Goal: Task Accomplishment & Management: Manage account settings

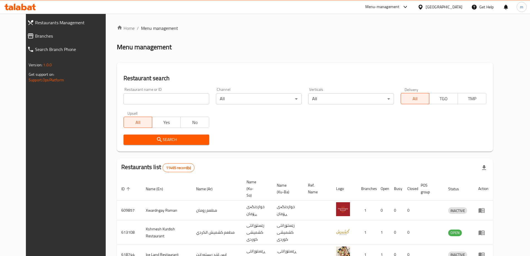
click at [35, 33] on span "Branches" at bounding box center [72, 36] width 75 height 7
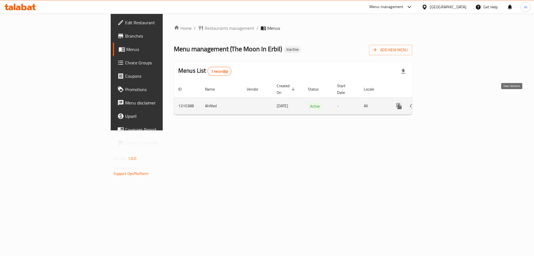
click at [443, 103] on icon "enhanced table" at bounding box center [439, 106] width 7 height 7
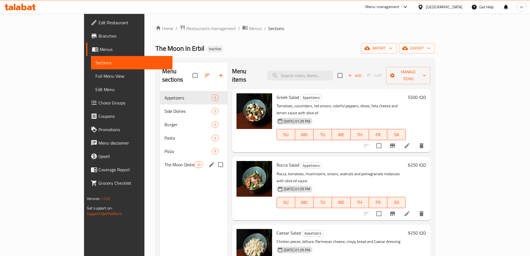
click at [164, 161] on span "The Moon Dishes" at bounding box center [179, 164] width 30 height 7
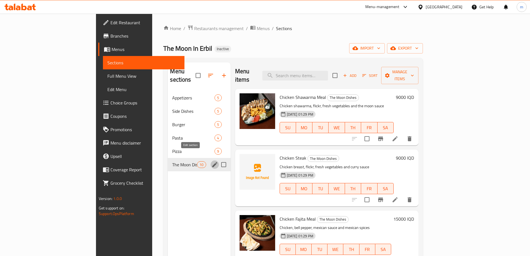
click at [212, 161] on icon "edit" at bounding box center [215, 164] width 7 height 7
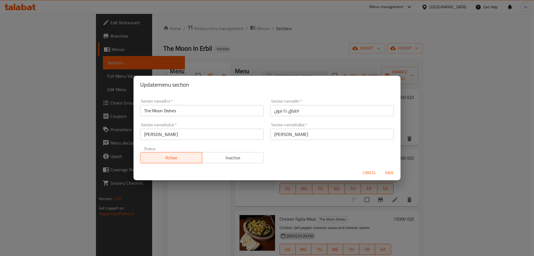
click at [365, 173] on span "Cancel" at bounding box center [369, 172] width 13 height 7
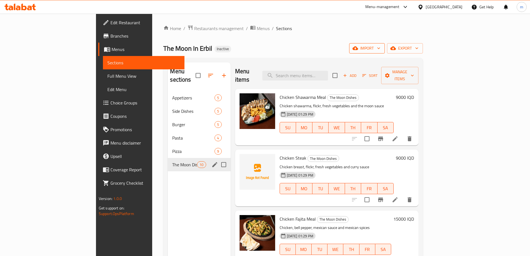
click at [380, 51] on span "import" at bounding box center [367, 48] width 27 height 7
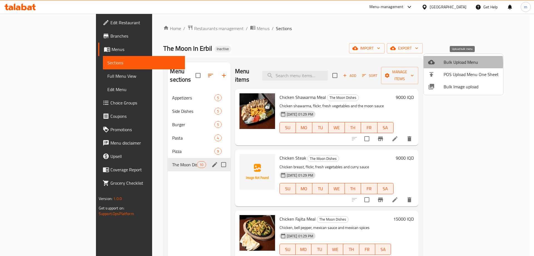
click at [449, 63] on span "Bulk Upload Menu" at bounding box center [471, 62] width 55 height 7
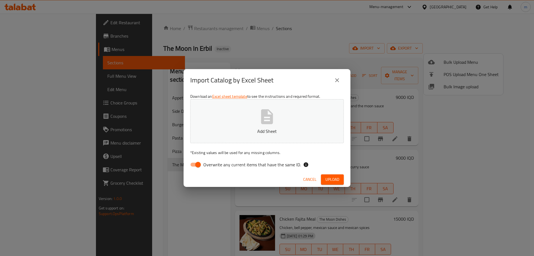
click at [196, 164] on input "Overwrite any current items that have the same ID." at bounding box center [198, 164] width 32 height 11
checkbox input "false"
click at [264, 111] on icon "button" at bounding box center [267, 116] width 12 height 15
click at [329, 178] on span "Upload" at bounding box center [333, 179] width 14 height 7
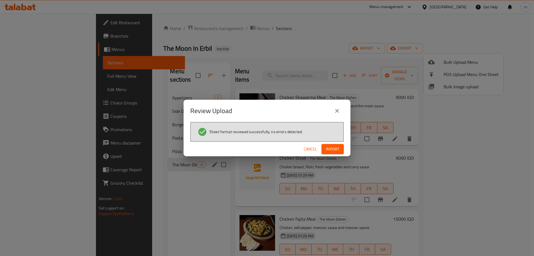
click at [333, 149] on span "Import" at bounding box center [332, 149] width 13 height 7
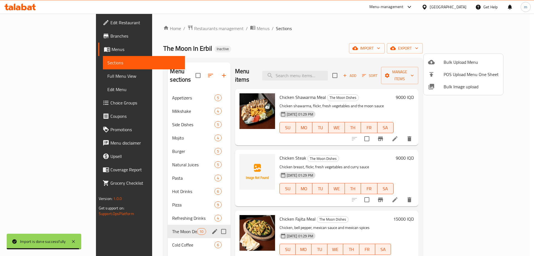
click at [140, 221] on div at bounding box center [267, 128] width 534 height 256
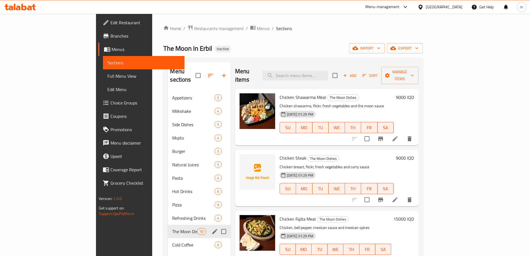
click at [212, 228] on icon "edit" at bounding box center [215, 231] width 7 height 7
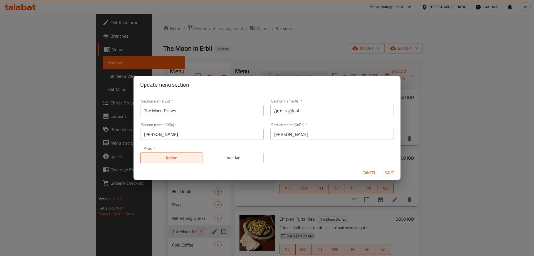
click at [371, 173] on span "Cancel" at bounding box center [369, 172] width 13 height 7
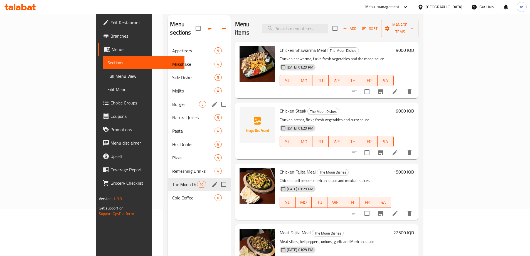
scroll to position [56, 0]
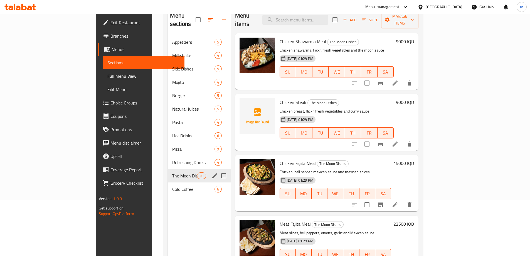
click at [107, 77] on span "Full Menu View" at bounding box center [143, 76] width 73 height 7
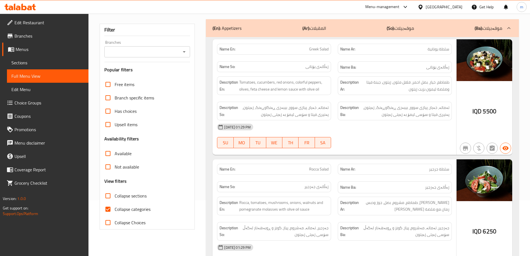
click at [109, 195] on input "Collapse sections" at bounding box center [107, 195] width 13 height 13
checkbox input "true"
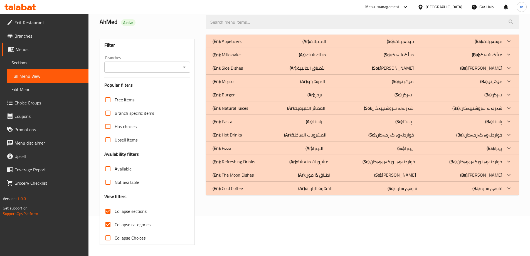
click at [107, 218] on input "Collapse categories" at bounding box center [107, 224] width 13 height 13
checkbox input "false"
click at [251, 50] on div "(En): Milkshake (Ar): ميلك شيك (So): میڵک شەیک (Ba): میڵک شەیک" at bounding box center [362, 54] width 313 height 13
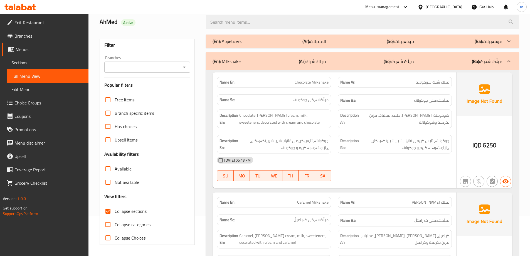
click at [255, 69] on div "(En): Milkshake (Ar): ميلك شيك (So): میڵک شەیک (Ba): میڵک شەیک" at bounding box center [362, 61] width 313 height 18
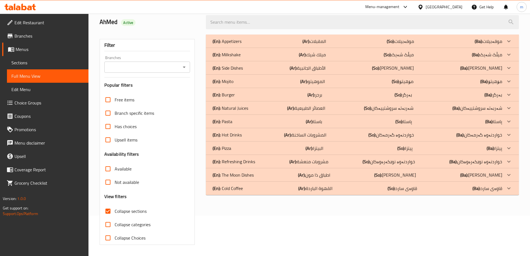
click at [230, 191] on p "(En): Cold Coffee" at bounding box center [228, 188] width 30 height 7
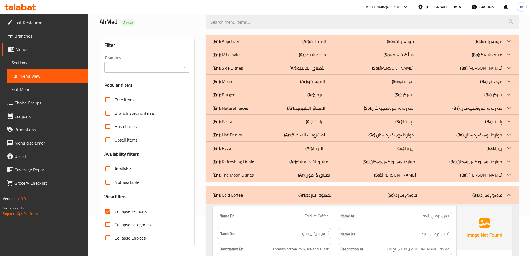
click at [257, 163] on div "(En): Refreshing Drinks (Ar): مشروبات منعشة (So): خواردنەوە نوێکەرەوەکان (Ba): …" at bounding box center [358, 161] width 290 height 7
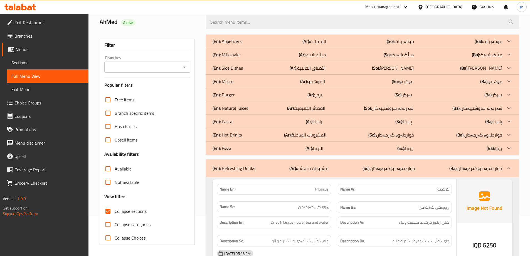
click at [324, 135] on p "(Ar): المشروبات الساخنة" at bounding box center [305, 134] width 42 height 7
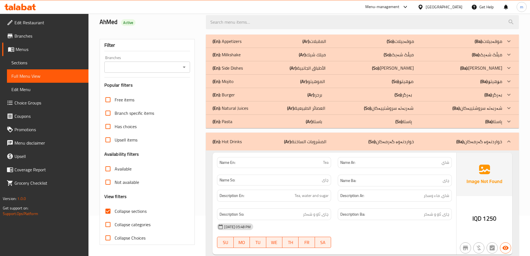
click at [316, 110] on p "(Ar): العصائر الطبيعية" at bounding box center [306, 108] width 38 height 7
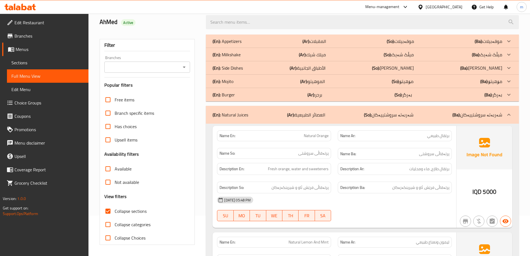
click at [319, 83] on p "(Ar): الموهيتو" at bounding box center [312, 81] width 25 height 7
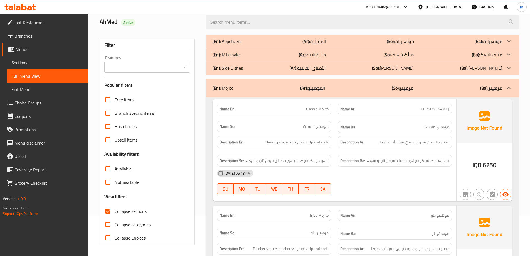
click at [288, 55] on div "(En): Milkshake (Ar): ميلك شيك (So): میڵک شەیک (Ba): میڵک شەیک" at bounding box center [358, 54] width 290 height 7
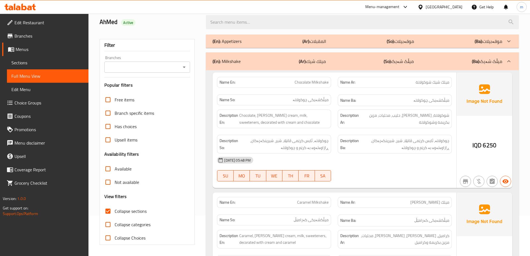
click at [55, 66] on span "Sections" at bounding box center [47, 62] width 73 height 7
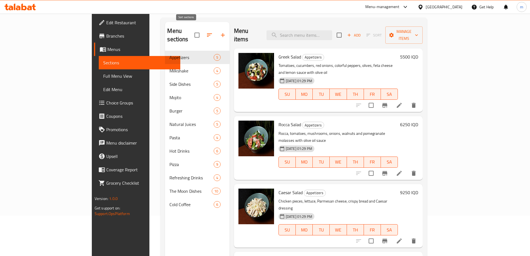
click at [206, 33] on icon "button" at bounding box center [209, 35] width 7 height 7
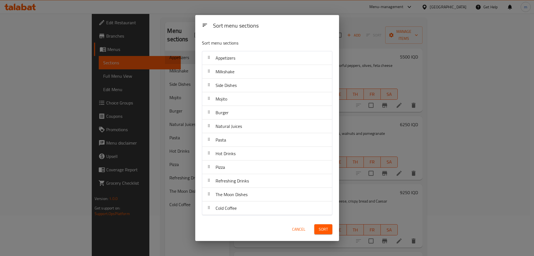
click at [196, 7] on div "Sort menu sections Sort menu sections Appetizers Milkshake Side Dishes Mojito B…" at bounding box center [267, 128] width 534 height 256
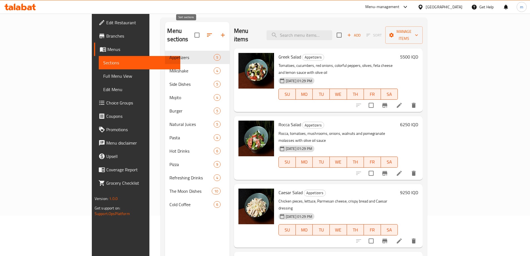
click at [206, 32] on icon "button" at bounding box center [209, 35] width 7 height 7
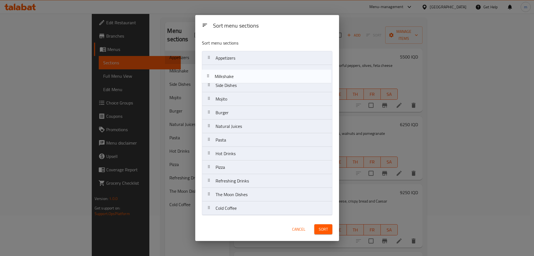
drag, startPoint x: 239, startPoint y: 71, endPoint x: 238, endPoint y: 77, distance: 5.7
click at [238, 77] on nav "Appetizers Milkshake Side Dishes Mojito Burger Natural Juices Pasta Hot Drinks …" at bounding box center [267, 133] width 131 height 164
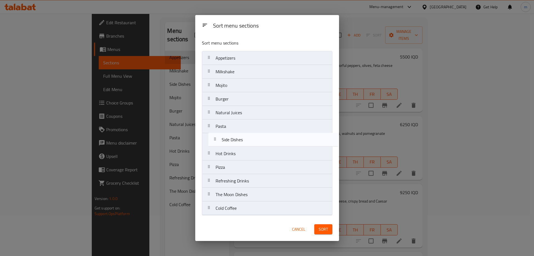
drag, startPoint x: 238, startPoint y: 85, endPoint x: 244, endPoint y: 141, distance: 56.0
click at [244, 141] on nav "Appetizers Milkshake Side Dishes Mojito Burger Natural Juices Pasta Hot Drinks …" at bounding box center [267, 133] width 131 height 164
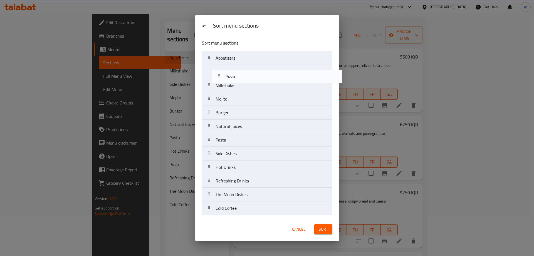
drag, startPoint x: 230, startPoint y: 160, endPoint x: 234, endPoint y: 75, distance: 85.0
click at [234, 75] on nav "Appetizers Milkshake Mojito Burger Natural Juices Pasta Side Dishes Hot Drinks …" at bounding box center [267, 133] width 131 height 164
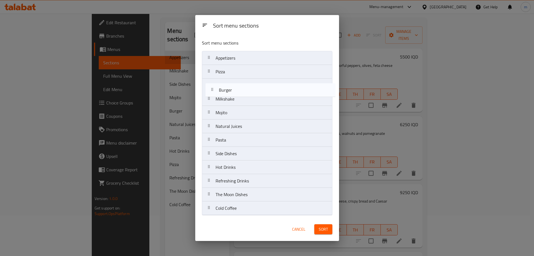
drag, startPoint x: 228, startPoint y: 114, endPoint x: 231, endPoint y: 88, distance: 26.7
click at [231, 88] on nav "Appetizers Pizza Milkshake Mojito Burger Natural Juices Pasta Side Dishes Hot D…" at bounding box center [267, 133] width 131 height 164
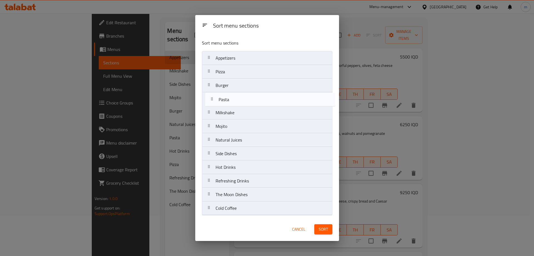
drag, startPoint x: 233, startPoint y: 142, endPoint x: 236, endPoint y: 100, distance: 42.4
click at [236, 100] on nav "Appetizers Pizza Burger Milkshake Mojito Natural Juices Pasta Side Dishes Hot D…" at bounding box center [267, 133] width 131 height 164
drag, startPoint x: 231, startPoint y: 197, endPoint x: 234, endPoint y: 113, distance: 84.7
click at [234, 113] on nav "Appetizers Pizza Burger Pasta Milkshake Mojito Natural Juices Side Dishes Hot D…" at bounding box center [267, 133] width 131 height 164
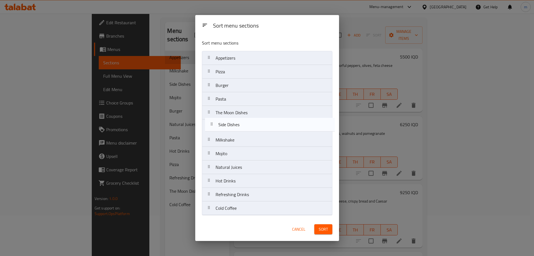
drag, startPoint x: 237, startPoint y: 170, endPoint x: 240, endPoint y: 124, distance: 45.8
click at [240, 124] on nav "Appetizers Pizza Burger Pasta The Moon Dishes Milkshake Mojito Natural Juices S…" at bounding box center [267, 133] width 131 height 164
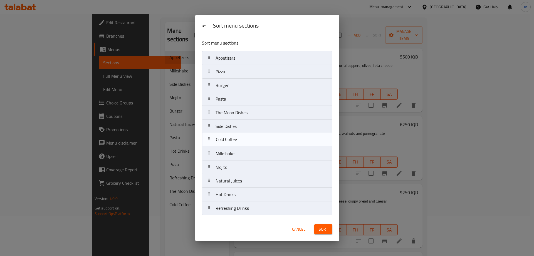
drag, startPoint x: 236, startPoint y: 210, endPoint x: 236, endPoint y: 139, distance: 71.5
click at [236, 139] on nav "Appetizers Pizza Burger Pasta The Moon Dishes Side Dishes Milkshake Mojito Natu…" at bounding box center [267, 133] width 131 height 164
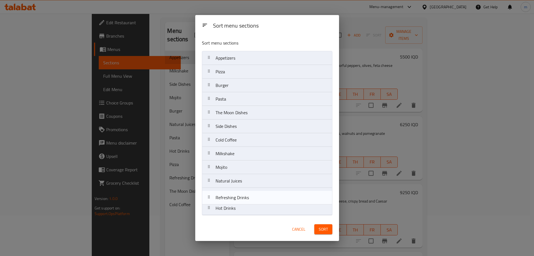
drag, startPoint x: 234, startPoint y: 212, endPoint x: 234, endPoint y: 198, distance: 14.8
click at [234, 198] on nav "Appetizers Pizza Burger Pasta The Moon Dishes Side Dishes Cold Coffee Milkshake…" at bounding box center [267, 133] width 131 height 164
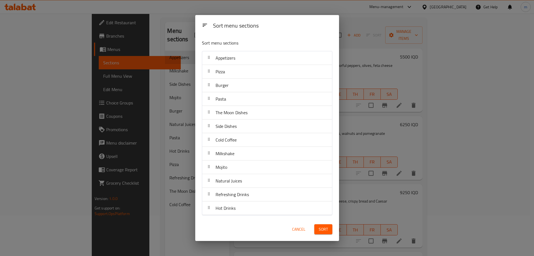
click at [321, 230] on span "Sort" at bounding box center [323, 229] width 9 height 7
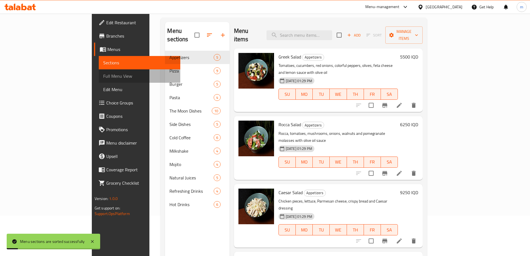
click at [99, 72] on link "Full Menu View" at bounding box center [140, 75] width 82 height 13
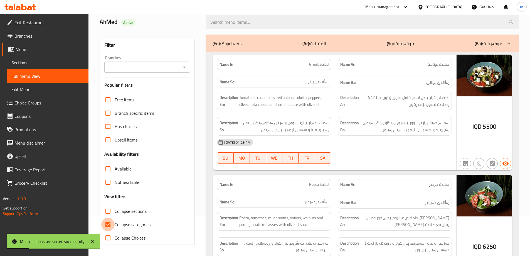
click at [112, 225] on input "Collapse categories" at bounding box center [107, 224] width 13 height 13
checkbox input "false"
click at [111, 211] on input "Collapse sections" at bounding box center [107, 210] width 13 height 13
checkbox input "true"
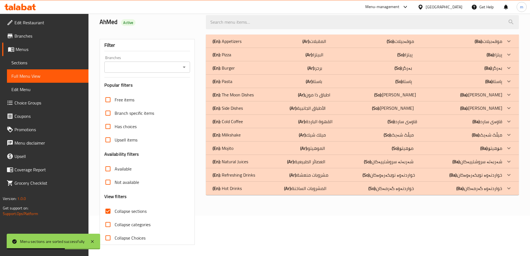
click at [253, 191] on div "(En): Hot Drinks (Ar): المشروبات الساخنة (So): خواردنەوە گەرمەکان (Ba): خواردنە…" at bounding box center [358, 188] width 290 height 7
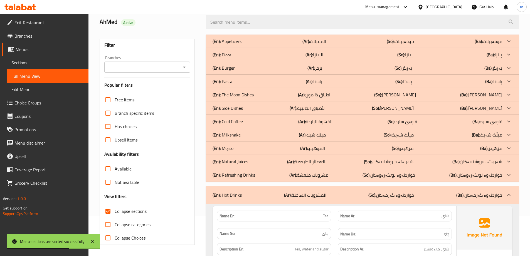
click at [258, 177] on div "(En): Refreshing Drinks (Ar): مشروبات منعشة (So): خواردنەوە نوێکەرەوەکان (Ba): …" at bounding box center [358, 174] width 290 height 7
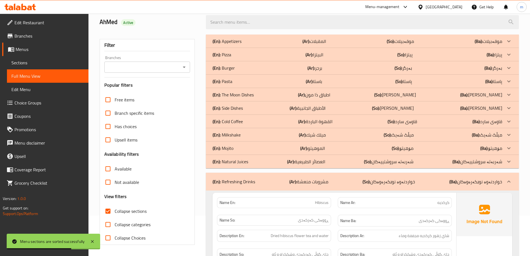
click at [258, 164] on div "(En): Natural Juices (Ar): العصائر الطبيعية (So): شەربەتە سروشتییەکان (Ba): شەر…" at bounding box center [358, 161] width 290 height 7
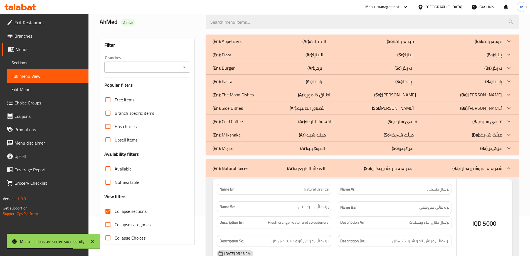
click at [255, 149] on div "(En): Mojito (Ar): الموهيتو (So): مۆهیتۆ (Ba): مۆهیتۆ" at bounding box center [358, 148] width 290 height 7
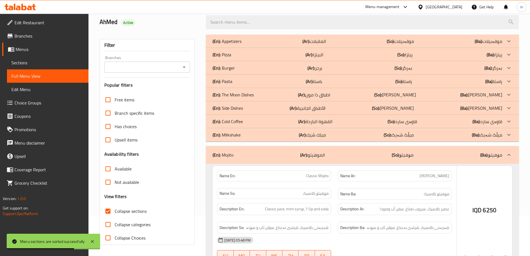
click at [256, 133] on div "(En): Milkshake (Ar): ميلك شيك (So): میڵک شەیک (Ba): میڵک شەیک" at bounding box center [358, 134] width 290 height 7
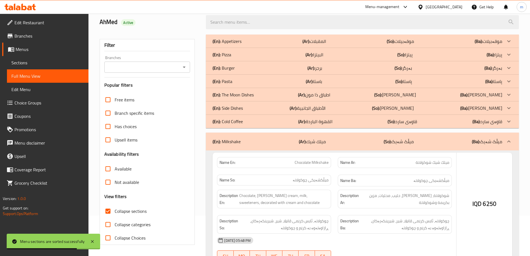
click at [257, 123] on div "(En): Cold Coffee (Ar): القهوة الباردة (So): قاوەی سارد (Ba): قاوەی سارد" at bounding box center [358, 121] width 290 height 7
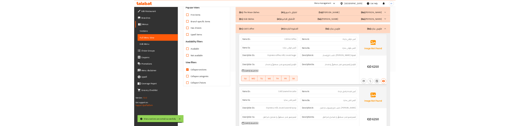
scroll to position [115, 0]
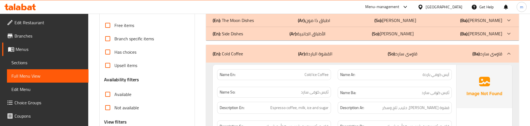
click at [336, 87] on div "Name Ba: ئایس کۆفی سارد" at bounding box center [394, 93] width 121 height 19
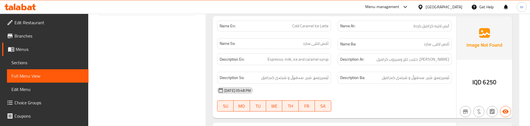
scroll to position [263, 0]
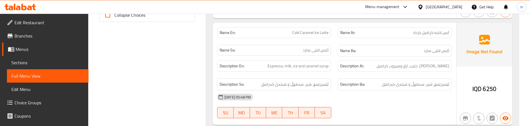
click at [30, 67] on link "Sections" at bounding box center [48, 62] width 82 height 13
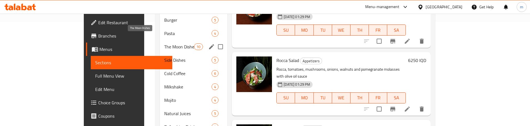
scroll to position [135, 0]
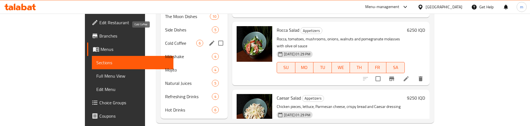
click at [165, 40] on span "Cold Coffee" at bounding box center [180, 43] width 31 height 7
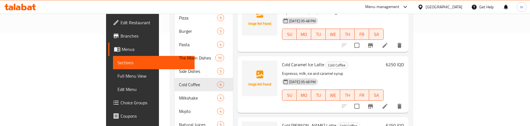
scroll to position [79, 0]
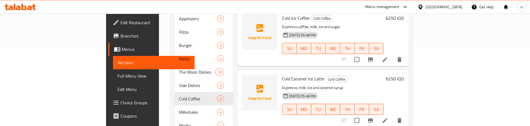
click at [387, 118] on icon at bounding box center [384, 120] width 5 height 5
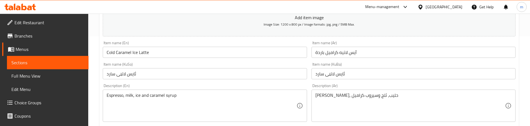
scroll to position [93, 0]
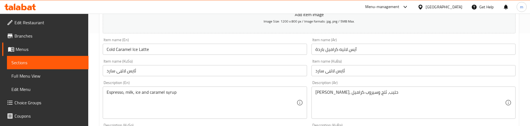
click at [324, 72] on input "ئایس لاتێی سارد" at bounding box center [413, 70] width 204 height 11
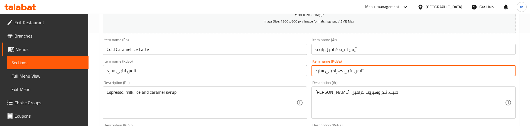
type input "ئایس لاتێی کەرامێلی سارد"
click at [219, 70] on input "ئایس لاتێی سارد" at bounding box center [205, 70] width 204 height 11
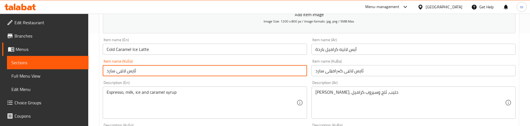
paste input "کەرامێلی"
type input "ئایس لاتێی کەرامێلی سارد"
click at [164, 60] on div "Item name (KuSo) ئایس لاتێی کەرامێلی سارد Item name (KuSo)" at bounding box center [205, 67] width 204 height 17
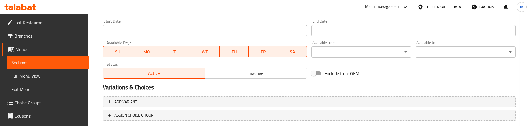
scroll to position [331, 0]
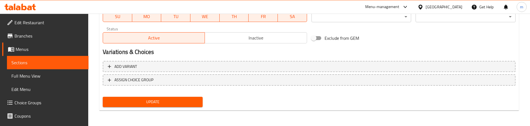
click at [158, 101] on span "Update" at bounding box center [152, 102] width 91 height 7
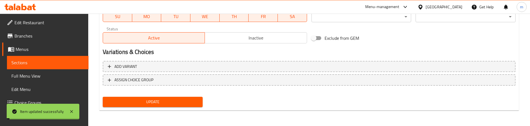
click at [36, 73] on span "Full Menu View" at bounding box center [47, 76] width 73 height 7
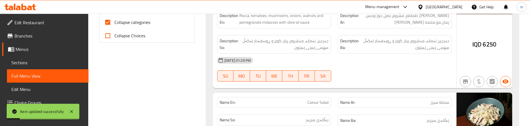
scroll to position [164, 0]
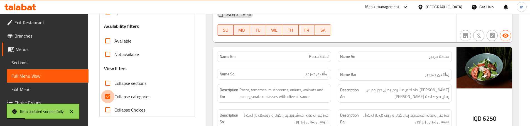
click at [110, 96] on input "Collapse categories" at bounding box center [107, 96] width 13 height 13
checkbox input "false"
click at [109, 87] on input "Collapse sections" at bounding box center [107, 83] width 13 height 13
checkbox input "true"
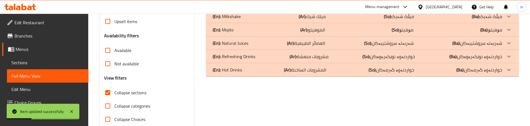
scroll to position [146, 0]
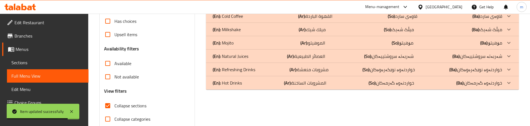
click at [249, 85] on div "(En): Hot Drinks (Ar): المشروبات الساخنة (So): خواردنەوە گەرمەکان (Ba): خواردنە…" at bounding box center [357, 83] width 289 height 7
click at [249, 72] on p "(En): Refreshing Drinks" at bounding box center [234, 69] width 43 height 7
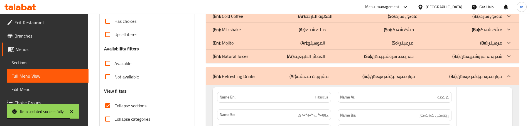
click at [248, 55] on div "(En): Natural Juices (Ar): العصائر الطبيعية (So): شەربەتە سروشتییەکان (Ba): شەر…" at bounding box center [357, 56] width 289 height 7
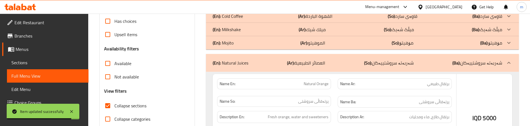
click at [245, 43] on div "(En): Mojito (Ar): الموهيتو (So): مۆهیتۆ (Ba): مۆهیتۆ" at bounding box center [357, 43] width 289 height 7
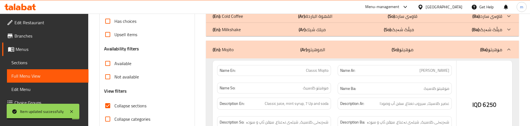
click at [245, 28] on div "(En): Milkshake (Ar): ميلك شيك (So): میڵک شەیک (Ba): میڵک شەیک" at bounding box center [357, 29] width 289 height 7
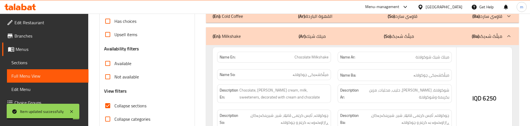
click at [245, 16] on div "(En): Cold Coffee (Ar): القهوة الباردة (So): قاوەی سارد (Ba): قاوەی سارد" at bounding box center [357, 16] width 289 height 7
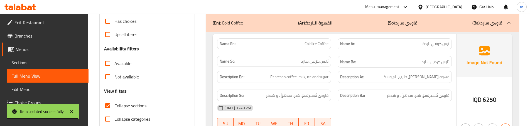
click at [338, 54] on div "Name Ba: ئایس کۆفی سارد" at bounding box center [394, 62] width 121 height 19
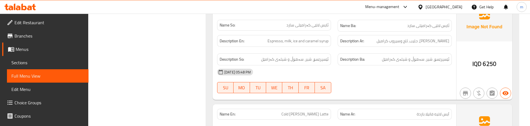
scroll to position [294, 0]
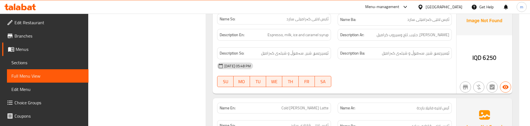
click at [400, 51] on span "ئێسپرێسۆ، شیر، سەهۆڵ و شیلەی کەرامێل" at bounding box center [415, 53] width 67 height 7
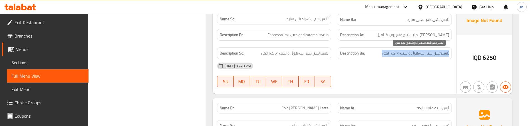
click at [400, 51] on span "ئێسپرێسۆ، شیر، سەهۆڵ و شیلەی کەرامێل" at bounding box center [415, 53] width 67 height 7
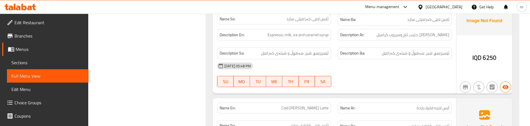
click at [337, 48] on div "Description Ba: ئێسپرێسۆ، شیر، سەهۆڵ و شیلەی کەرامێل" at bounding box center [394, 53] width 121 height 19
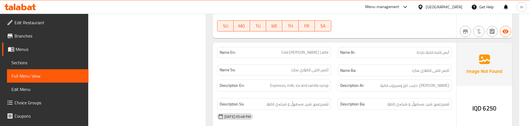
scroll to position [368, 0]
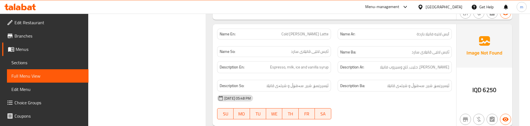
click at [331, 36] on div "Name En: Cold Vanilla Ice Latte" at bounding box center [274, 34] width 114 height 11
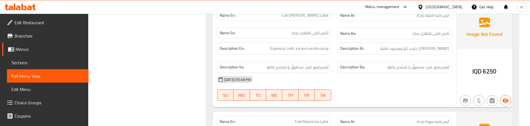
click at [337, 53] on div "Description Ar: اسبريسو، حليب، ثلج وسيروب فانيلا" at bounding box center [394, 48] width 121 height 19
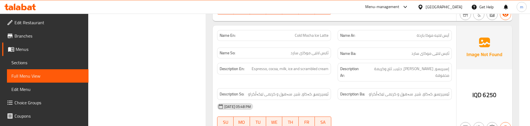
scroll to position [480, 0]
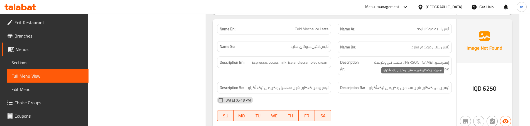
click at [428, 84] on span "ئێسپرێسۆ، کەکاو، شیر، سەهۆل و کرێمی تێکەڵکراو" at bounding box center [409, 87] width 80 height 7
copy span "کەکاو"
click at [404, 68] on div "Description Ar: إسبريسو، كاكاو، حليب، ثلج وكريمة مخفوقة" at bounding box center [395, 66] width 114 height 19
click at [335, 69] on div "Description Ar: إسبريسو، كاكاو، حليب، ثلج وكريمة مخفوقة" at bounding box center [394, 65] width 121 height 25
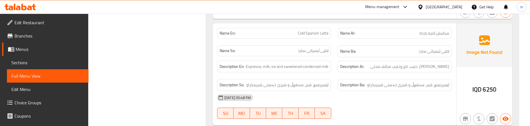
scroll to position [591, 0]
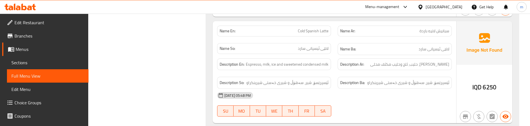
click at [330, 66] on div "Description En: Espresso, milk, ice and sweetened condensed milk" at bounding box center [274, 64] width 121 height 19
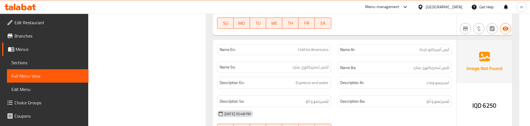
scroll to position [684, 0]
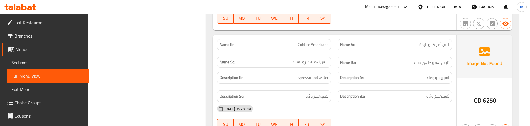
click at [338, 75] on div "Description Ar: اسبريسو وماء" at bounding box center [395, 78] width 114 height 12
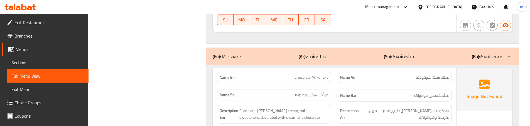
scroll to position [795, 0]
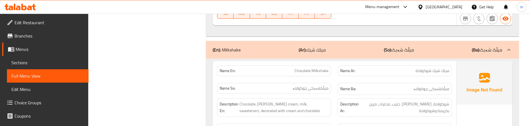
click at [339, 83] on div "Name Ba: میڵکشەیکی چوکولاتە" at bounding box center [395, 89] width 114 height 12
click at [338, 67] on div "Name Ar: ميلك شيك شوكولاتة" at bounding box center [395, 70] width 114 height 11
click at [332, 80] on div "Name So: میڵکشەیکی چوکولاتە" at bounding box center [274, 89] width 121 height 19
click at [375, 101] on span "شوكولاتة، آيس كريم فانيلا، حليب، محليات، مزين بكريمة وشوكولاتة" at bounding box center [404, 108] width 89 height 14
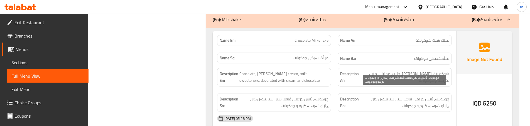
scroll to position [832, 0]
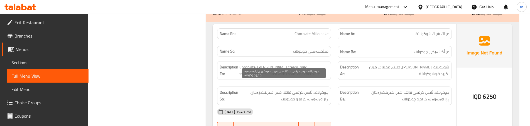
click at [304, 89] on span "چوکولاتە، ئایس کرێمی ڤانێلا، شیر، شیرینکەرەکان، ڕازاوەتەوە بە کرێم و چوکولاتە" at bounding box center [283, 96] width 89 height 14
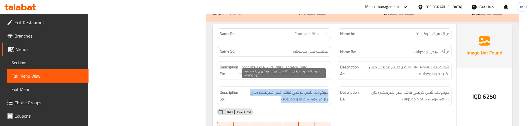
click at [304, 89] on span "چوکولاتە، ئایس کرێمی ڤانێلا، شیر، شیرینکەرەکان، ڕازاوەتەوە بە کرێم و چوکولاتە" at bounding box center [283, 96] width 89 height 14
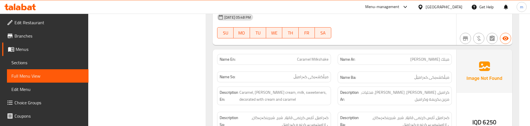
scroll to position [944, 0]
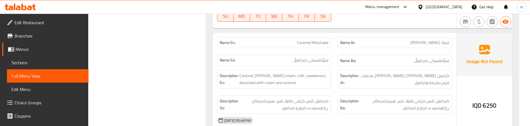
click at [339, 59] on div "Name Ba: میڵکشەیکی کەرامێڵ" at bounding box center [395, 61] width 114 height 12
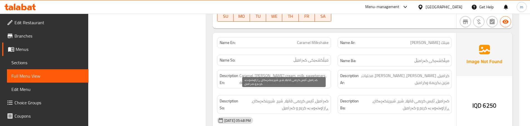
click at [319, 98] on span "کەرامێل، ئایس کرێمی ڤانێلا، شیر، شیرینکەرەکان، ڕازاوەتەوە بە کرێم و کەرامێل" at bounding box center [283, 105] width 89 height 14
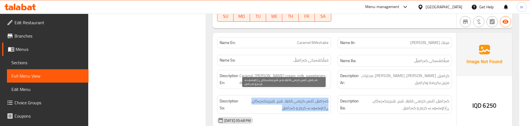
click at [319, 98] on span "کەرامێل، ئایس کرێمی ڤانێلا، شیر، شیرینکەرەکان، ڕازاوەتەوە بە کرێم و کەرامێل" at bounding box center [283, 105] width 89 height 14
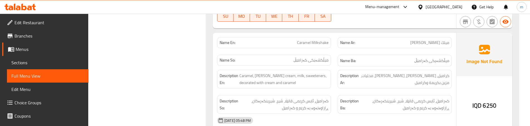
click at [332, 84] on div "Description En: Caramel, vanilla ice cream, milk, sweeteners, decorated with cr…" at bounding box center [274, 79] width 121 height 25
click at [336, 84] on div "Description Ar: كراميل، آيس كريم فانيلا، حليب، محليات، مزين بكريمة وكراميل" at bounding box center [394, 79] width 121 height 25
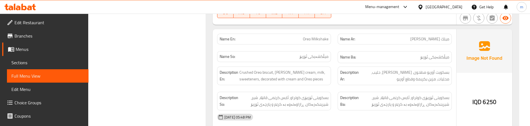
scroll to position [1074, 0]
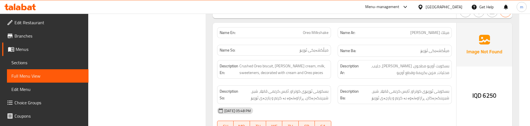
click at [423, 88] on span "بسكويتی ئۆریۆی کوتراو، ئایس کرێمی ڤانێلا، شیر، شیرینکەرەکان، ڕازاوەتەوە بە کرێم…" at bounding box center [404, 95] width 89 height 14
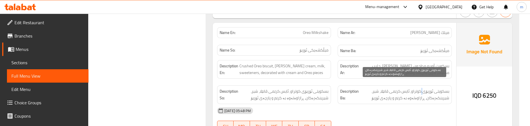
click at [423, 88] on span "بسكويتی ئۆریۆی کوتراو، ئایس کرێمی ڤانێلا، شیر، شیرینکەرەکان، ڕازاوەتەوە بە کرێم…" at bounding box center [404, 95] width 89 height 14
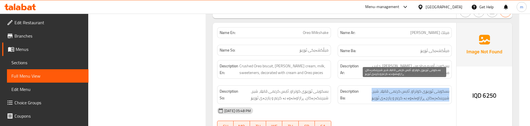
click at [423, 88] on span "بسكويتی ئۆریۆی کوتراو، ئایس کرێمی ڤانێلا، شیر، شیرینکەرەکان، ڕازاوەتەوە بە کرێم…" at bounding box center [404, 95] width 89 height 14
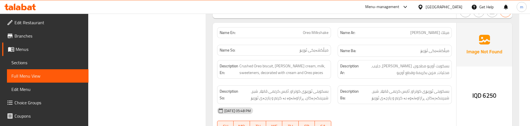
click at [330, 82] on div "Description So: بسكويتی ئۆریۆی کوتراو، ئایس کرێمی ڤانێلا، شیر، شیرینکەرەکان، ڕا…" at bounding box center [274, 94] width 121 height 25
click at [333, 68] on div "Description En: Crushed Oreo biscuit, vanilla ice cream, milk, sweeteners, deco…" at bounding box center [274, 69] width 121 height 25
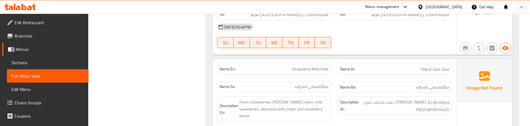
scroll to position [1166, 0]
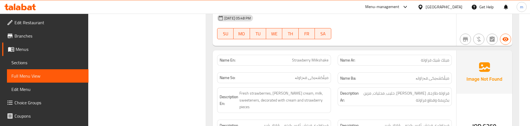
click at [443, 101] on div "Description Ar: فراولة طازجة، آيس كريم فانيلا، حليب، محليات، مزين بكريمة وقطع ف…" at bounding box center [394, 100] width 121 height 32
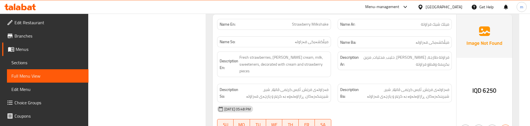
scroll to position [1203, 0]
click at [332, 64] on div "Description En: Fresh strawberries, vanilla ice cream, milk, sweeteners, decora…" at bounding box center [274, 63] width 121 height 32
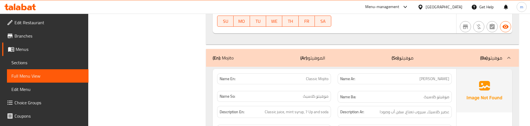
scroll to position [1315, 0]
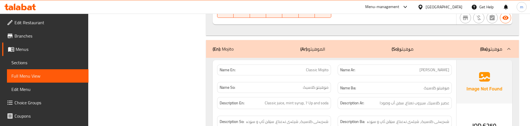
click at [333, 70] on div "Name En: Classic Mojito" at bounding box center [274, 70] width 121 height 18
click at [332, 79] on div "Name So: مۆهیتۆ كلاسيک" at bounding box center [274, 88] width 121 height 19
click at [313, 67] on span "Classic Mojito" at bounding box center [317, 70] width 23 height 6
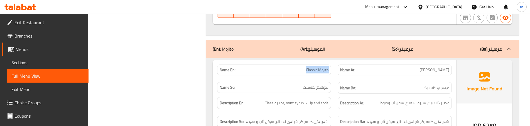
copy span "Classic Mojito"
click at [330, 79] on div "Name So: مۆهیتۆ كلاسيک" at bounding box center [274, 88] width 121 height 19
click at [332, 68] on div "Name En: Classic Mojito" at bounding box center [274, 70] width 121 height 18
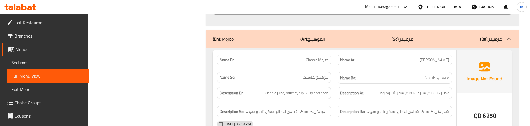
scroll to position [1333, 0]
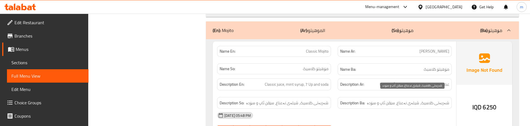
click at [372, 100] on span "شەربەتی کلاسیک، شیلەی نەعناع، سێڤن ئاپ و سۆدە" at bounding box center [408, 103] width 82 height 7
copy div "شەربەتی کلاسیک، شیلەی نەعناع، سێڤن ئاپ و سۆدە"
click at [373, 100] on span "شەربەتی کلاسیک، شیلەی نەعناع، سێڤن ئاپ و سۆدە" at bounding box center [408, 103] width 82 height 7
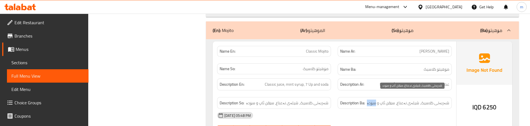
copy span "سۆدە"
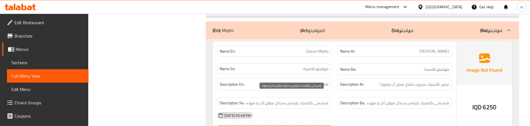
click at [304, 100] on span "شەربەتی کلاسیک، شیلەی نەعناع، سێڤن ئاپ و سۆدە" at bounding box center [287, 103] width 82 height 7
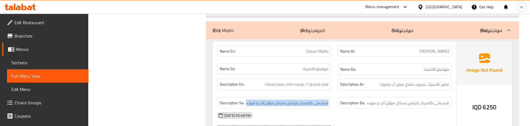
click at [336, 94] on div "Description Ba: شەربەتی کلاسیک، شیلەی نەعناع، سێڤن ئاپ و سۆدە" at bounding box center [394, 103] width 121 height 19
click at [337, 94] on div "Description Ba: شەربەتی کلاسیک، شیلەی نەعناع، سێڤن ئاپ و سۆدە" at bounding box center [394, 103] width 121 height 19
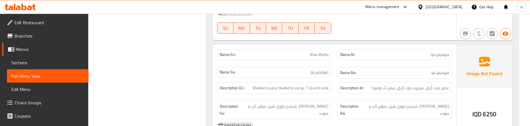
scroll to position [1445, 0]
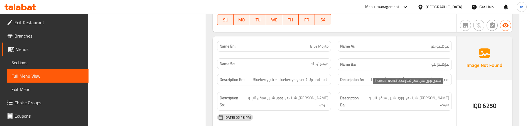
click at [369, 95] on span "شەربەتی تووی شین، شیلەی تووی شین، سێڤن ئاپ و سۆدە" at bounding box center [407, 102] width 85 height 14
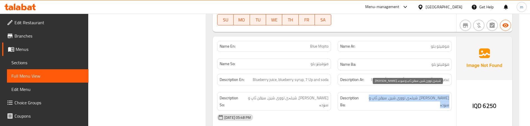
click at [369, 95] on span "شەربەتی تووی شین، شیلەی تووی شین، سێڤن ئاپ و سۆدە" at bounding box center [407, 102] width 85 height 14
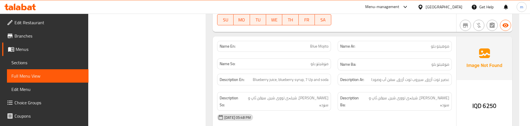
click at [338, 78] on div "Description Ar: عصير توت أزرق، سيروب توت أزرق، سفن أب وصودا" at bounding box center [395, 80] width 114 height 12
click at [333, 80] on div "Description En: Blueberry juice, blueberry syrup, 7 Up and soda" at bounding box center [274, 79] width 121 height 19
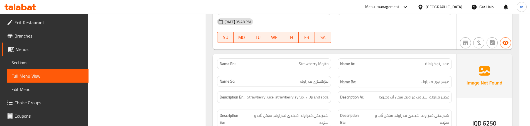
scroll to position [1556, 0]
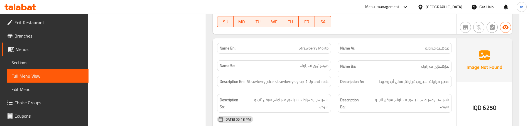
click at [331, 91] on div "Description So: شەربەتی فەراولە، شیلەی فەراولە، سێڤن ئاپ و سۆدە" at bounding box center [274, 103] width 121 height 25
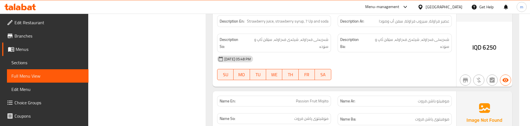
scroll to position [1667, 0]
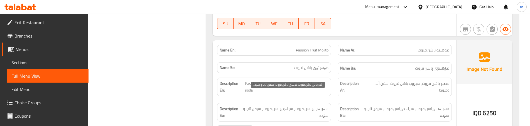
click at [300, 105] on span "شەربەتی پاشن فروت، شیلەی پاشن فروت، سێڤن ئاپ و سۆدە" at bounding box center [286, 112] width 86 height 14
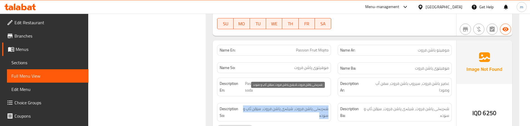
click at [300, 105] on span "شەربەتی پاشن فروت، شیلەی پاشن فروت، سێڤن ئاپ و سۆدە" at bounding box center [286, 112] width 86 height 14
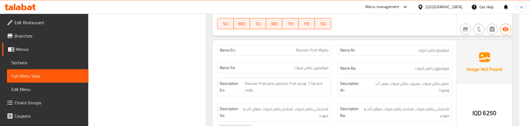
click at [337, 80] on div "Description Ar: عصير باشن فروت، سيروب باشن فروت، سفن أب وصودا" at bounding box center [394, 86] width 121 height 25
click at [332, 82] on div "Description En: Passion fruit juice, passion fruit syrup, 7 Up and soda" at bounding box center [274, 86] width 121 height 25
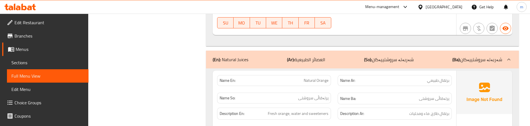
scroll to position [1797, 0]
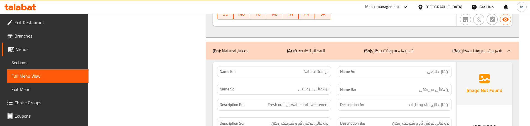
click at [330, 80] on div "Name So: پرتەقاڵی سروشتی" at bounding box center [274, 89] width 121 height 19
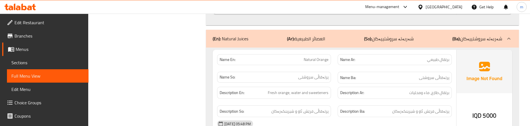
scroll to position [1816, 0]
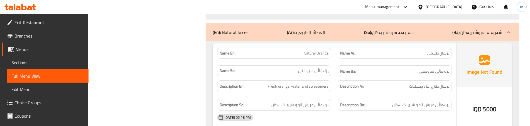
click at [342, 62] on div "Name Ba: پرتەقاڵی سروشتی" at bounding box center [394, 71] width 121 height 19
click at [333, 79] on div "Description En: Fresh orange, water and sweeteners" at bounding box center [274, 86] width 121 height 19
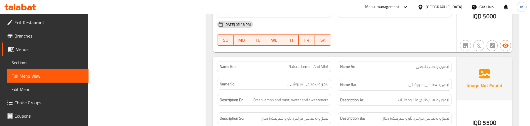
scroll to position [1927, 0]
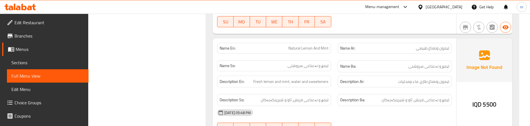
click at [338, 73] on div "Description Ar: ليمون ونعناع طازج، ماء ومحليات" at bounding box center [394, 81] width 121 height 19
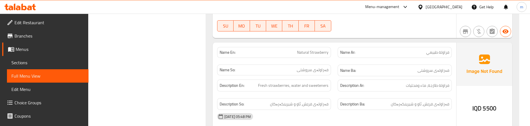
scroll to position [2038, 0]
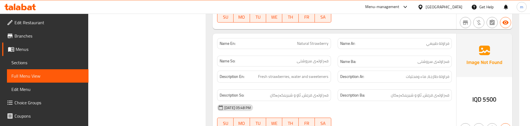
click at [341, 37] on div "Name Ar: فراولة طبيعي" at bounding box center [394, 44] width 121 height 18
click at [338, 71] on div "Description Ar: فراولة طازجة، ماء ومحليات" at bounding box center [394, 76] width 121 height 19
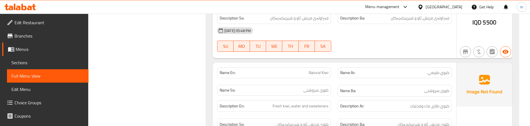
scroll to position [2131, 0]
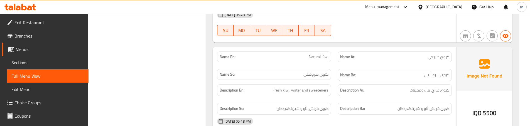
click at [336, 85] on div "Description Ar: كيوي طازج، ماء ومحليات" at bounding box center [394, 90] width 121 height 19
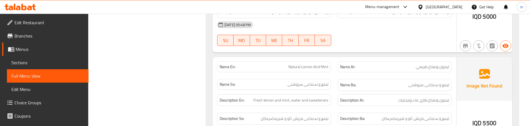
scroll to position [1909, 0]
click at [311, 64] on span "Natural Lemon And Mint" at bounding box center [308, 67] width 40 height 6
copy span "Natural Lemon And Mint"
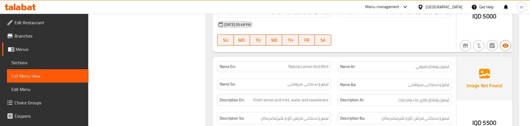
click at [333, 75] on div "Name So: لیمۆ و نەعناعی سروشتی" at bounding box center [274, 84] width 121 height 19
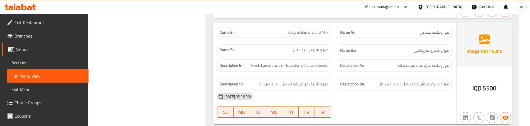
scroll to position [2261, 0]
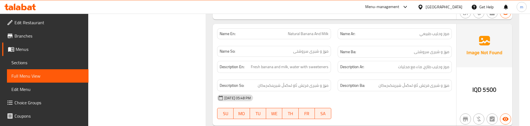
click at [341, 91] on div "08-09-2025 05:48 PM" at bounding box center [334, 97] width 241 height 13
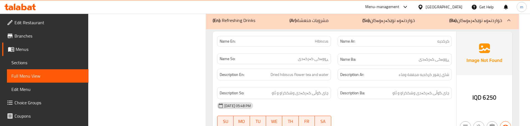
scroll to position [2372, 0]
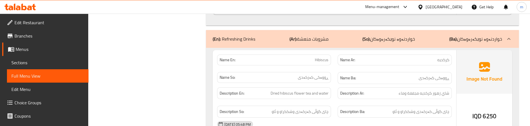
click at [334, 51] on div "Name En: Hibiscus" at bounding box center [274, 60] width 121 height 18
click at [335, 51] on div "Name Ar: كركديه" at bounding box center [394, 60] width 121 height 18
click at [440, 57] on span "كركديه" at bounding box center [443, 60] width 12 height 6
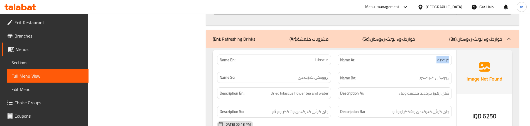
copy span "كركديه"
click at [331, 69] on div "Name So: ڕووەکی کەرکەدی" at bounding box center [274, 78] width 121 height 19
click at [332, 89] on div "Description En: Dried hibiscus flower tea and water" at bounding box center [274, 93] width 121 height 19
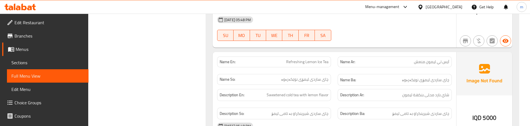
scroll to position [2484, 0]
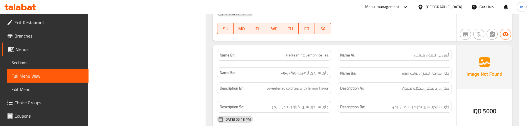
click at [340, 81] on div "Description Ar: شاي بارد محلى بنكهة ليمون" at bounding box center [394, 88] width 121 height 19
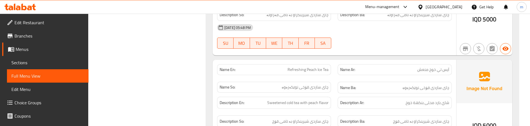
scroll to position [2688, 0]
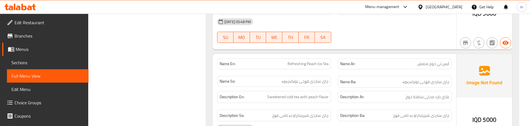
click at [333, 90] on div "Description En: Sweetened cold tea with peach flavor" at bounding box center [274, 97] width 121 height 19
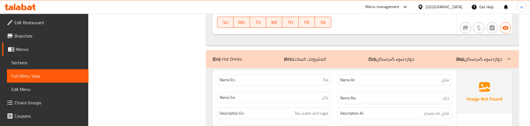
scroll to position [2818, 0]
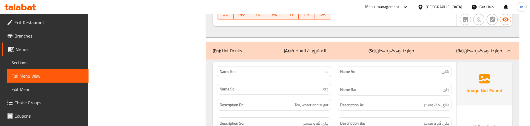
click at [333, 96] on div "Description En: Tea, water and sugar" at bounding box center [274, 105] width 121 height 19
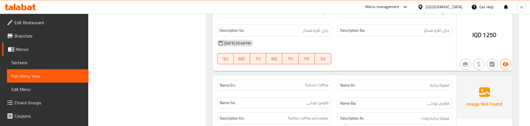
scroll to position [2929, 0]
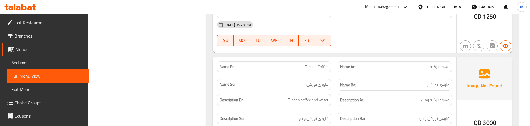
click at [337, 92] on div "Description Ar: قهوة تركية وماء" at bounding box center [394, 100] width 121 height 19
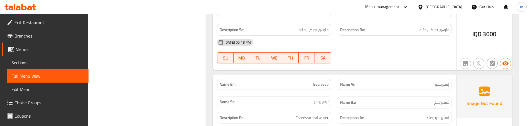
scroll to position [3022, 0]
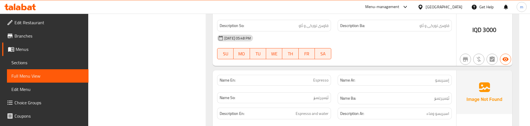
click at [337, 90] on div "Name Ba: ئێسپرێسۆ" at bounding box center [394, 98] width 121 height 19
click at [329, 92] on div "Name So: ئێسپرێسۆ" at bounding box center [274, 97] width 114 height 11
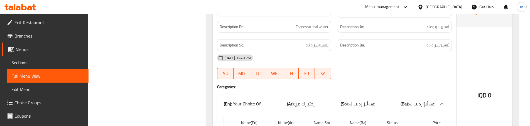
scroll to position [3115, 0]
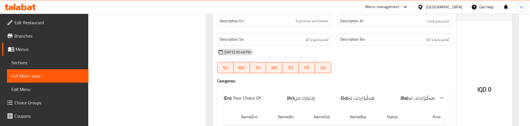
click at [336, 70] on div at bounding box center [394, 73] width 121 height 7
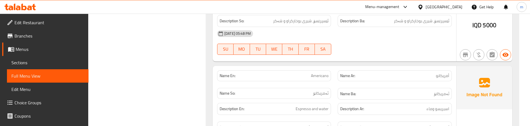
scroll to position [3337, 0]
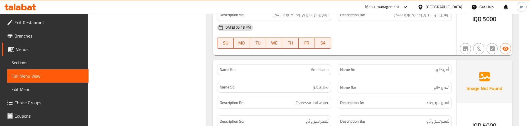
click at [334, 94] on div "Description En: Espresso and water" at bounding box center [274, 103] width 121 height 19
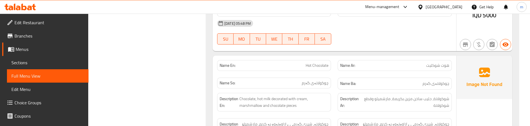
scroll to position [3449, 0]
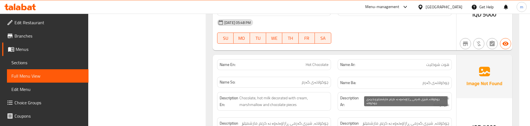
click at [412, 120] on span "چوکولاتە، شیری گەرمی ڕازاوەتەوە بە کرێم، مارشمێلۆ و پارچەی چوکولاتە" at bounding box center [404, 127] width 89 height 14
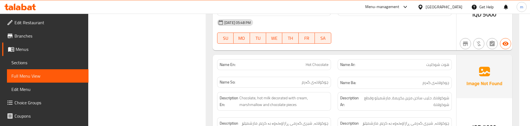
click at [311, 62] on span "Hot Chocolate" at bounding box center [317, 65] width 23 height 6
copy span "Hot Chocolate"
click at [421, 117] on div "Description Ba: چوکولاتە، شیری گەرمی ڕازاوەتەوە بە کرێم، مارشمێلۆ و پارچەی چوکو…" at bounding box center [395, 126] width 114 height 19
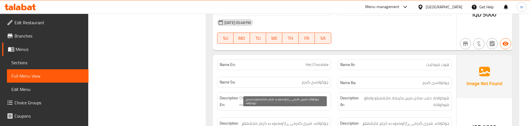
click at [320, 120] on span "چوکولاتە، شیری گەرمی ڕازاوەتەوە بە کرێم، مارشمێلۆ و پارچەی چوکولاتە" at bounding box center [283, 127] width 89 height 14
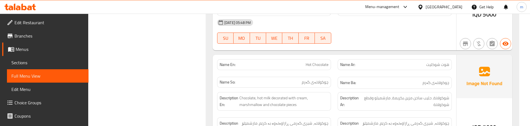
click at [332, 90] on div "Description En: Chocolate, hot milk decorated with cream, marshmallow and choco…" at bounding box center [274, 101] width 121 height 25
click at [335, 91] on div "Description Ar: شوكولاتة، حليب ساخن مزين بكريمة، مارشميلو وقطع شوكولاتة" at bounding box center [394, 101] width 121 height 25
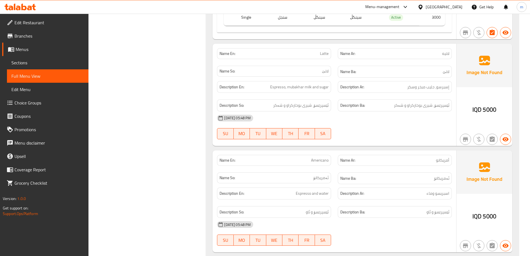
scroll to position [3205, 0]
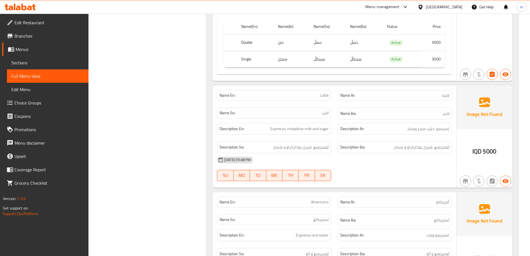
click at [40, 60] on span "Sections" at bounding box center [47, 62] width 73 height 7
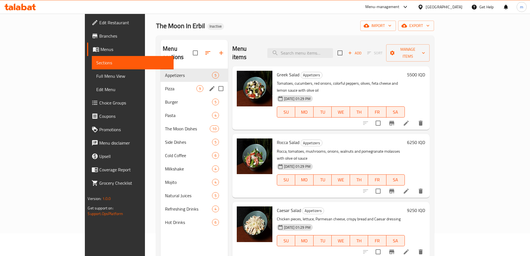
scroll to position [22, 0]
click at [165, 152] on span "Cold Coffee" at bounding box center [180, 155] width 31 height 7
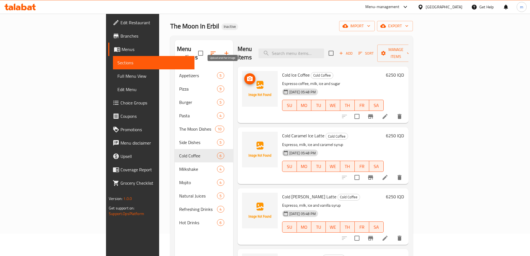
click at [247, 75] on icon "upload picture" at bounding box center [250, 78] width 7 height 7
click at [282, 71] on span "Cold Ice Coffee" at bounding box center [296, 75] width 28 height 8
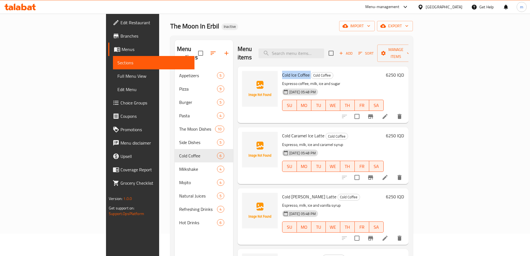
click at [282, 71] on span "Cold Ice Coffee" at bounding box center [296, 75] width 28 height 8
click at [238, 71] on div "Cold Ice Coffee Cold Coffee Espresso coffee, milk, ice and sugar 08-09-2025 05:…" at bounding box center [323, 95] width 171 height 57
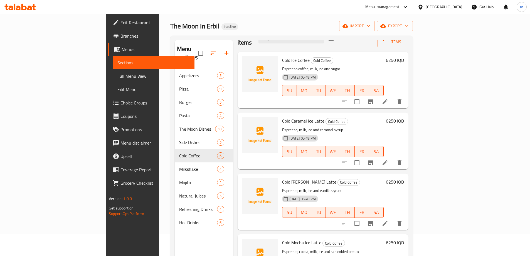
scroll to position [37, 0]
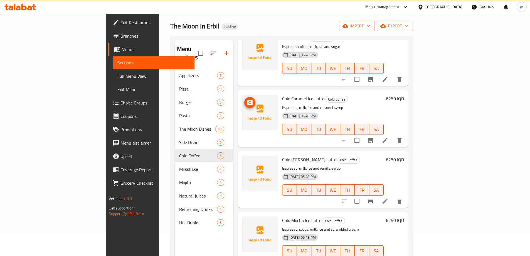
click at [247, 99] on icon "upload picture" at bounding box center [250, 102] width 7 height 7
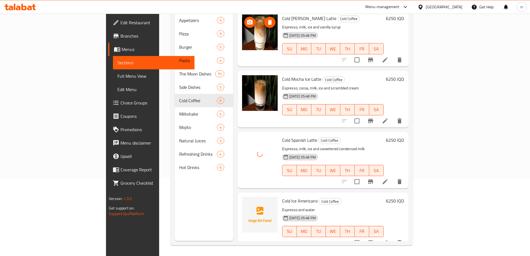
scroll to position [78, 0]
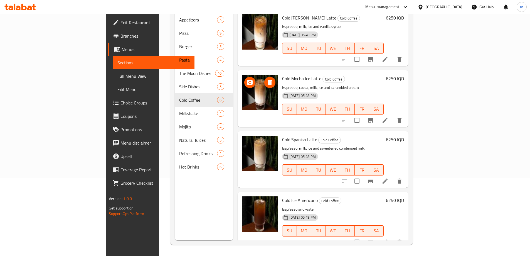
click at [199, 200] on div "Menu sections Appetizers 5 Pizza 9 Burger 5 Pasta 4 The Moon Dishes 10 Side Dis…" at bounding box center [204, 112] width 58 height 256
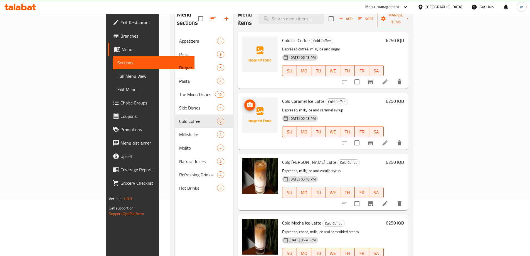
scroll to position [0, 0]
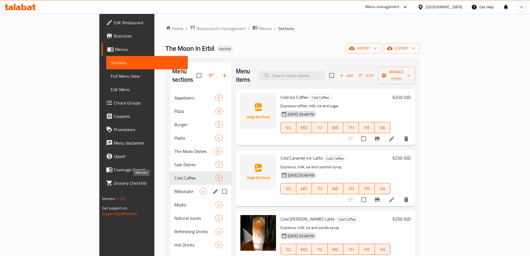
click at [175, 188] on span "Milkshake" at bounding box center [187, 191] width 25 height 7
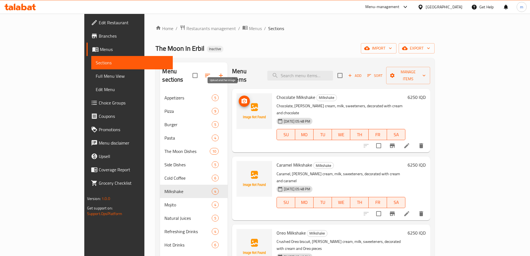
click at [241, 98] on icon "upload picture" at bounding box center [244, 101] width 7 height 7
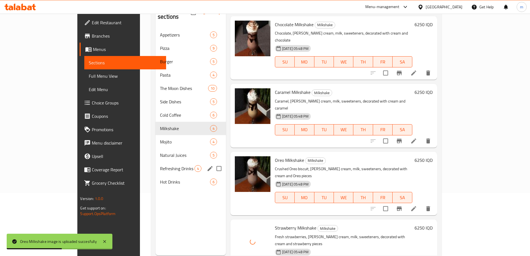
scroll to position [41, 0]
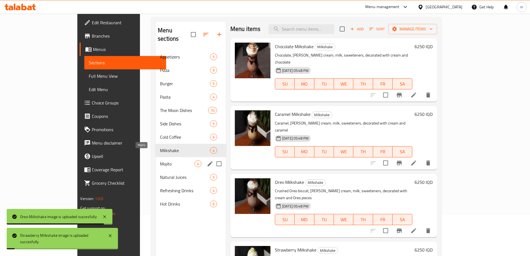
click at [160, 160] on span "Mojito" at bounding box center [177, 163] width 35 height 7
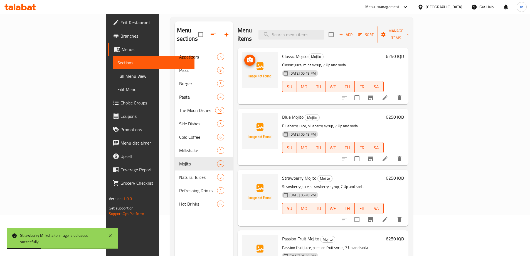
click at [247, 57] on icon "upload picture" at bounding box center [250, 60] width 7 height 7
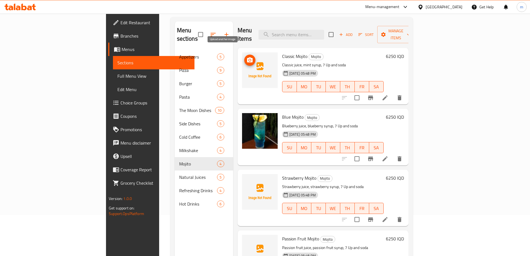
click at [244, 57] on span "upload picture" at bounding box center [249, 60] width 11 height 7
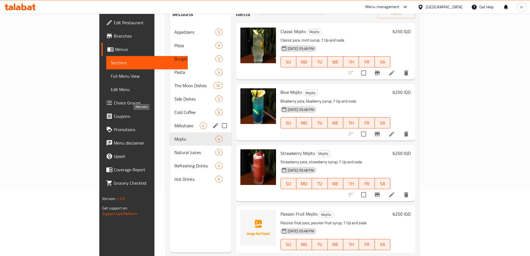
scroll to position [41, 0]
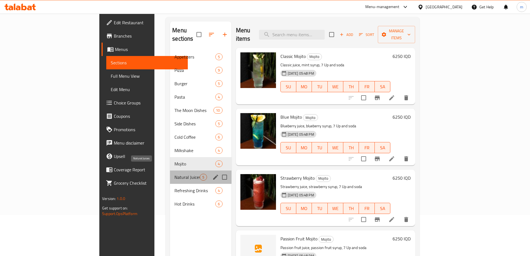
click at [175, 174] on span "Natural Juices" at bounding box center [187, 177] width 25 height 7
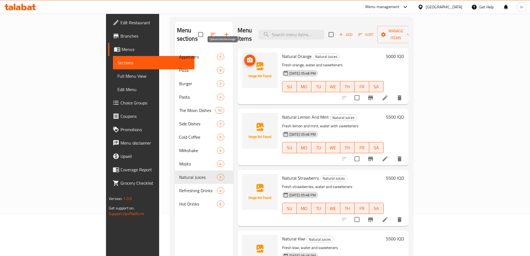
click at [249, 59] on circle "upload picture" at bounding box center [250, 60] width 2 height 2
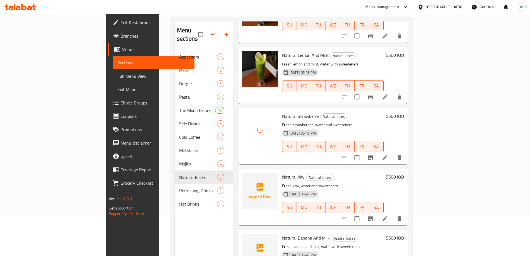
scroll to position [62, 0]
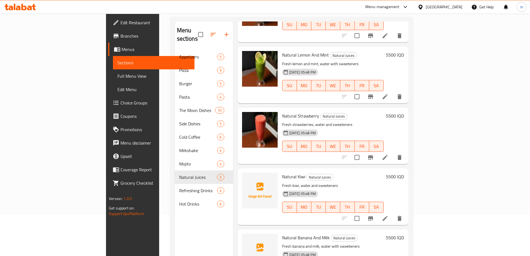
click at [233, 86] on div "Menu items Add Sort Manage items Natural Orange Natural Juices Fresh orange, wa…" at bounding box center [320, 149] width 175 height 256
click at [238, 79] on div "Natural Lemon And Mint Natural Juices Fresh lemon and mint, water with sweetene…" at bounding box center [323, 74] width 171 height 57
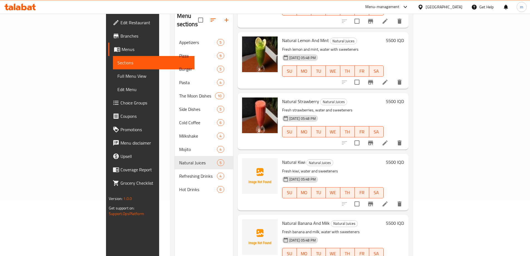
scroll to position [78, 0]
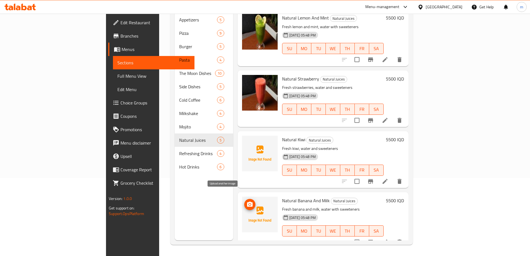
click at [247, 201] on icon "upload picture" at bounding box center [250, 204] width 7 height 7
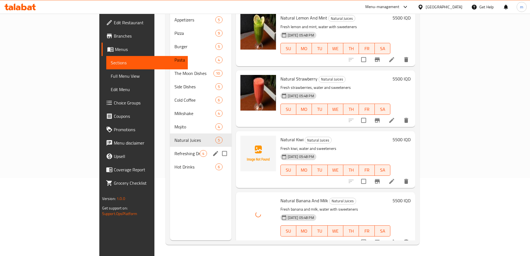
click at [175, 150] on span "Refreshing Drinks" at bounding box center [187, 153] width 25 height 7
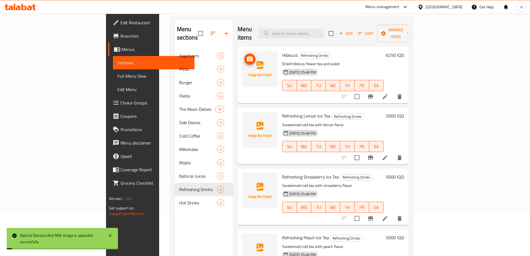
scroll to position [41, 0]
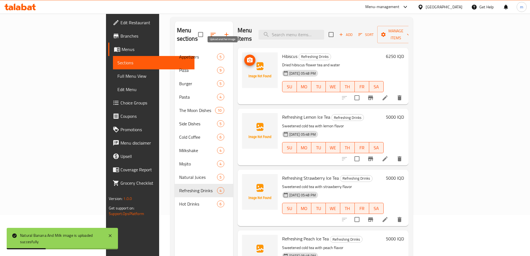
click at [247, 57] on icon "upload picture" at bounding box center [250, 60] width 7 height 7
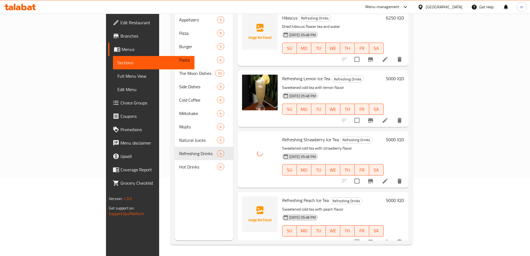
scroll to position [0, 0]
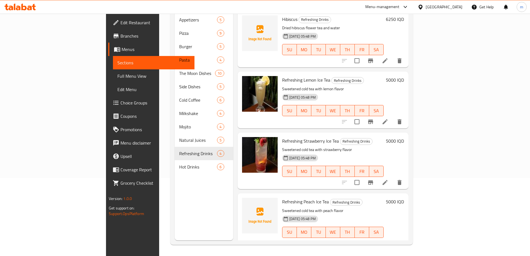
click at [233, 58] on div "Menu items Add Sort Manage items Hibiscus Refreshing Drinks Dried hibiscus flow…" at bounding box center [320, 112] width 175 height 256
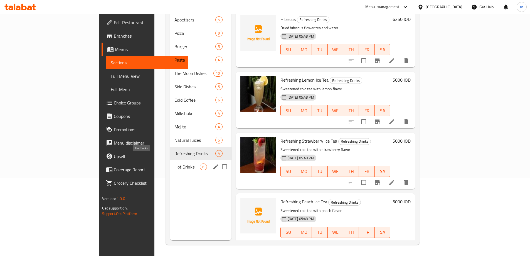
click at [175, 163] on span "Hot Drinks" at bounding box center [187, 166] width 25 height 7
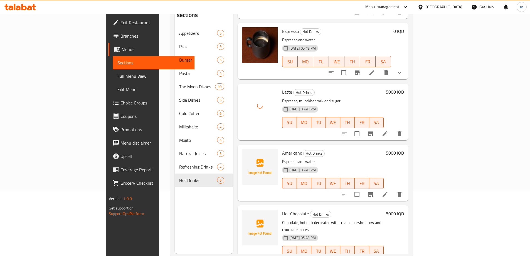
scroll to position [78, 0]
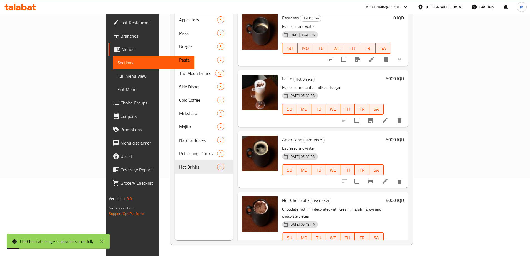
click at [117, 78] on span "Full Menu View" at bounding box center [153, 76] width 73 height 7
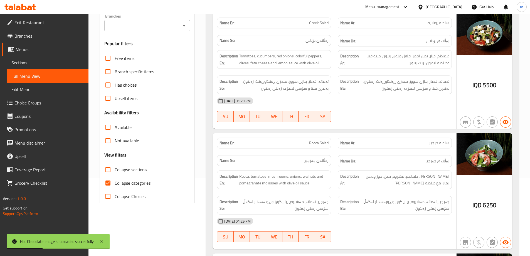
click at [109, 179] on input "Collapse categories" at bounding box center [107, 182] width 13 height 13
checkbox input "false"
click at [108, 172] on input "Collapse sections" at bounding box center [107, 169] width 13 height 13
checkbox input "true"
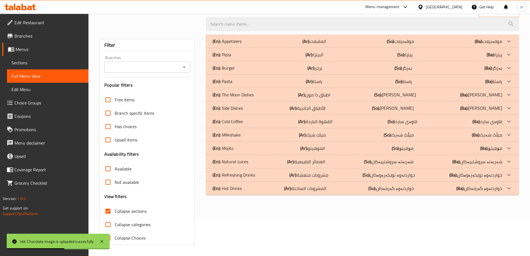
scroll to position [40, 0]
click at [259, 190] on div "(En): Hot Drinks (Ar): المشروبات الساخنة (So): خواردنەوە گەرمەکان (Ba): خواردنە…" at bounding box center [358, 188] width 290 height 7
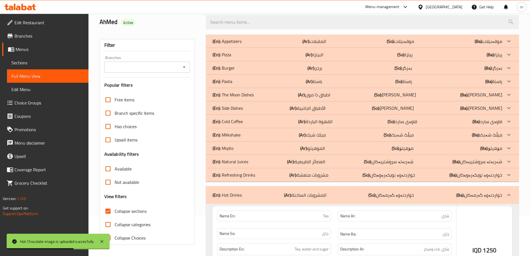
click at [261, 178] on div "(En): Refreshing Drinks (Ar): مشروبات منعشة (So): خواردنەوە نوێکەرەوەکان (Ba): …" at bounding box center [358, 174] width 290 height 7
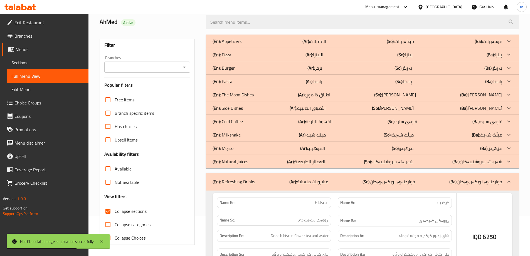
click at [260, 166] on div "(En): Natural Juices (Ar): العصائر الطبيعية (So): شەربەتە سروشتییەکان (Ba): شەر…" at bounding box center [362, 161] width 313 height 13
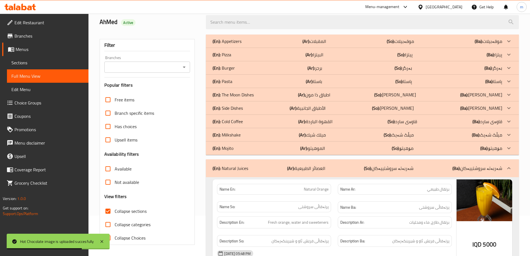
click at [252, 151] on div "(En): Mojito (Ar): الموهيتو (So): مۆهیتۆ (Ba): مۆهیتۆ" at bounding box center [358, 148] width 290 height 7
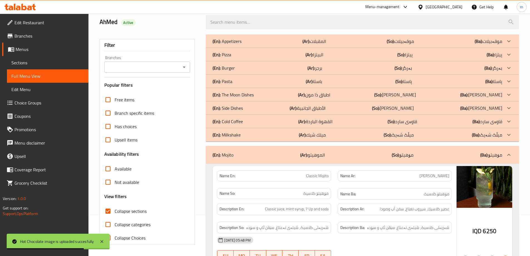
click at [256, 135] on div "(En): Milkshake (Ar): ميلك شيك (So): میڵک شەیک (Ba): میڵک شەیک" at bounding box center [358, 134] width 290 height 7
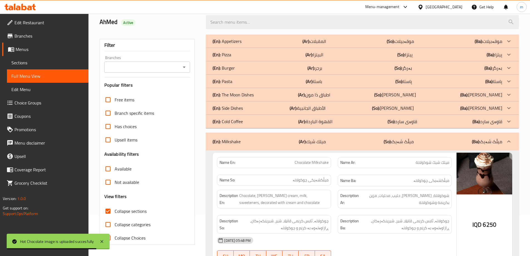
click at [268, 121] on div "(En): Cold Coffee (Ar): القهوة الباردة (So): قاوەی سارد (Ba): قاوەی سارد" at bounding box center [358, 121] width 290 height 7
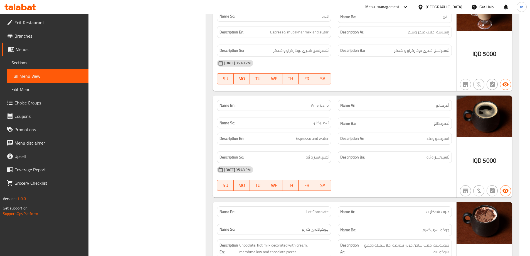
scroll to position [3298, 0]
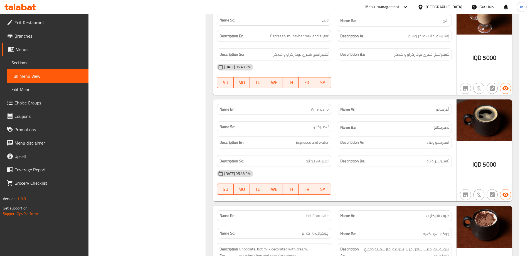
click at [436, 85] on div at bounding box center [395, 88] width 121 height 7
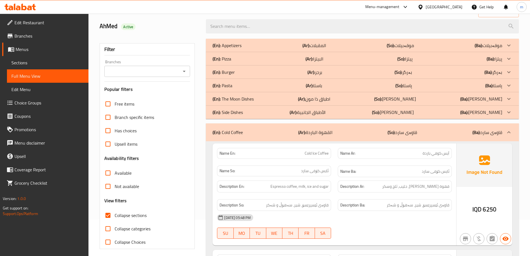
scroll to position [16, 0]
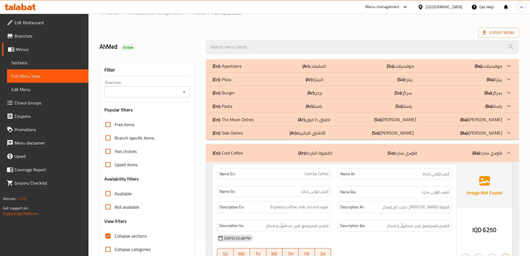
click at [34, 24] on span "Edit Restaurant" at bounding box center [49, 22] width 70 height 7
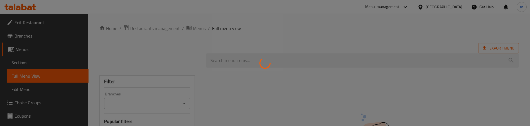
click at [35, 65] on div at bounding box center [265, 63] width 530 height 126
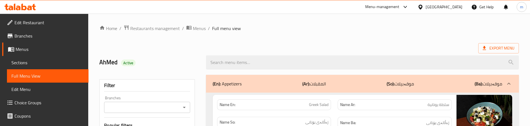
click at [35, 65] on span "Sections" at bounding box center [47, 62] width 73 height 7
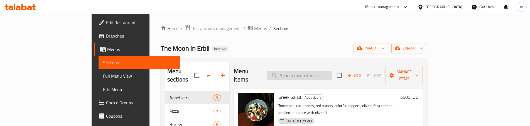
click at [329, 72] on input "search" at bounding box center [300, 76] width 66 height 10
paste input "Natural Lemon And Mint"
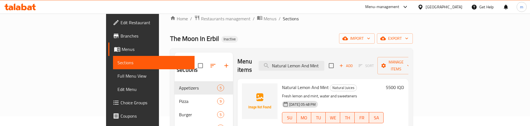
scroll to position [37, 0]
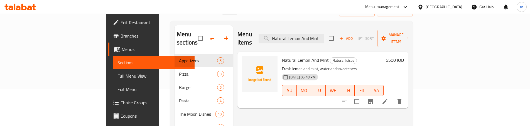
type input "Natural Lemon And Mint"
click at [388, 98] on icon at bounding box center [385, 101] width 7 height 7
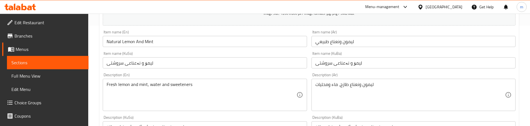
scroll to position [111, 0]
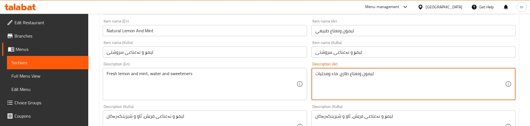
click at [328, 73] on textarea "ليمون ونعناع طازج، ماء ومحليات" at bounding box center [410, 84] width 190 height 26
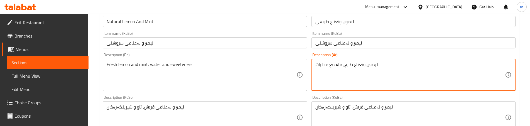
scroll to position [130, 0]
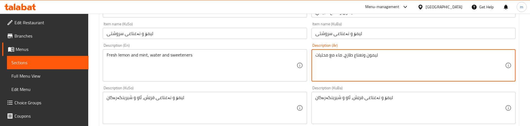
type textarea "ليمون ونعناع طازج، ماء مع محليات"
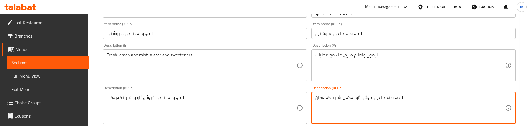
type textarea "لیمۆ و نەعناعی فرێش، ئاو لەگەڵ شیرینکەرەکان"
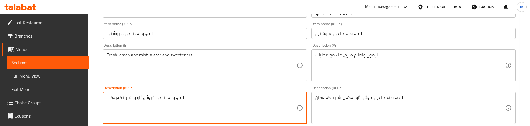
paste textarea "ەگەڵ"
type textarea "لیمۆ و نەعناعی فرێش، ئاو لەگەڵ شیرینکەرەکان"
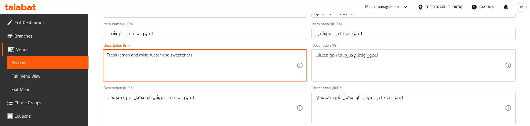
drag, startPoint x: 169, startPoint y: 54, endPoint x: 161, endPoint y: 53, distance: 8.4
type textarea "Fresh lemon and mint, water with sweeteners"
click at [194, 90] on div "Description (KuSo) لیمۆ و نەعناعی فرێش، ئاو لەگەڵ شیرینکەرەکان Description (KuS…" at bounding box center [205, 105] width 204 height 38
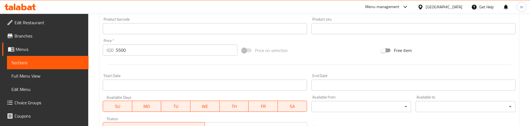
scroll to position [331, 0]
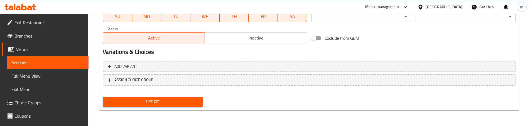
click at [177, 98] on button "Update" at bounding box center [153, 102] width 100 height 10
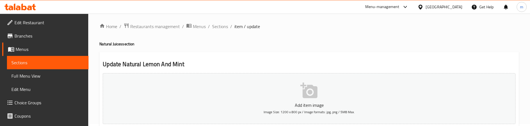
scroll to position [0, 0]
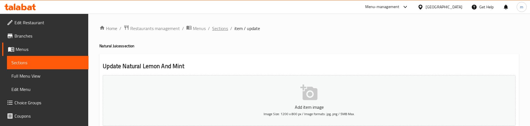
click at [219, 30] on span "Sections" at bounding box center [220, 28] width 16 height 7
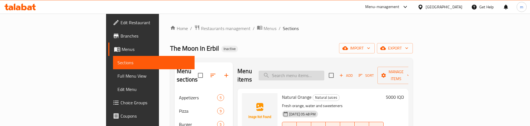
click at [323, 71] on input "search" at bounding box center [292, 76] width 66 height 10
paste input "Hot Chocolate"
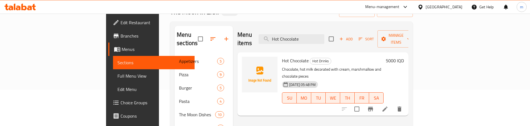
scroll to position [37, 0]
type input "Hot Chocolate"
click at [388, 105] on icon at bounding box center [385, 108] width 7 height 7
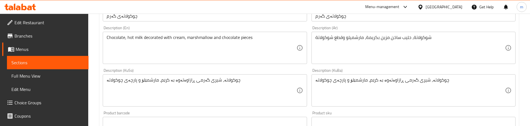
scroll to position [148, 0]
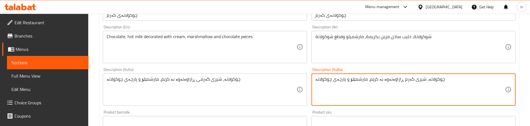
type textarea "چوکولاتە، شیری گەرم ڕازاوەتەوە بە کرێم، مارشمێلۆ و پارچەی چوکولاتە"
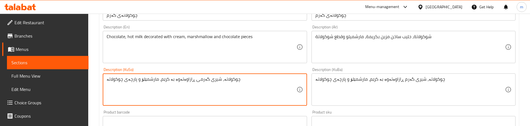
paste textarea
type textarea "چوکولاتە، شیری گەرم ڕازاوەتەوە بە کرێم، مارشمێلۆ و پارچەی چوکولاتە"
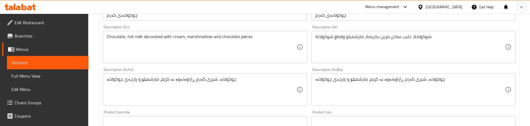
click at [303, 67] on div "Description (KuSo) چوکولاتە، شیری گەرم ڕازاوەتەوە بە کرێم، مارشمێلۆ و پارچەی چو…" at bounding box center [204, 86] width 208 height 43
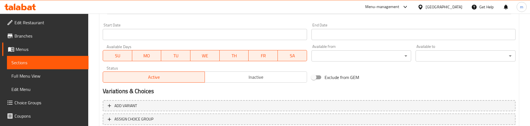
scroll to position [331, 0]
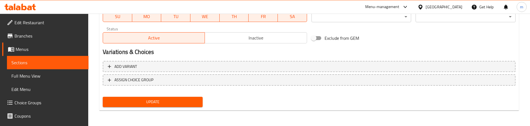
click at [152, 104] on span "Update" at bounding box center [152, 102] width 91 height 7
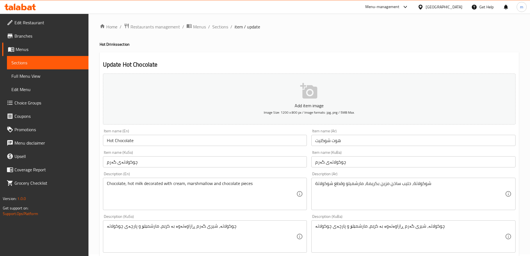
scroll to position [0, 0]
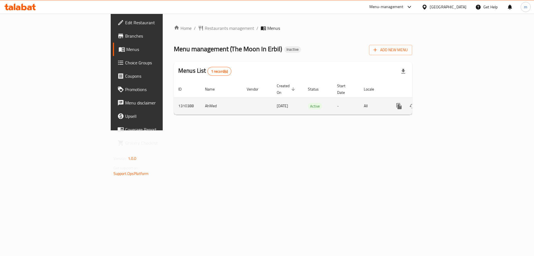
click at [443, 103] on icon "enhanced table" at bounding box center [439, 106] width 7 height 7
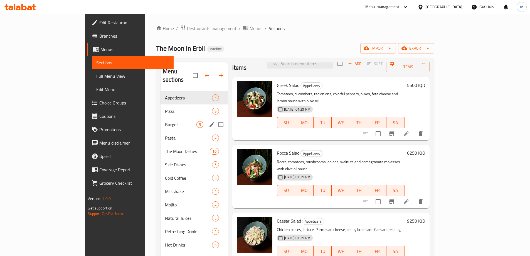
scroll to position [19, 0]
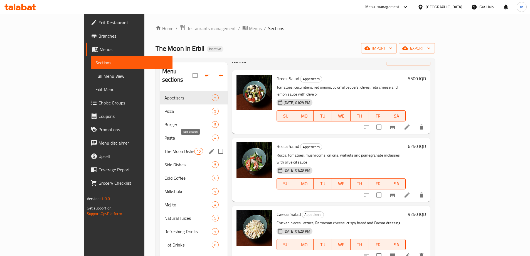
click at [208, 148] on icon "edit" at bounding box center [211, 151] width 7 height 7
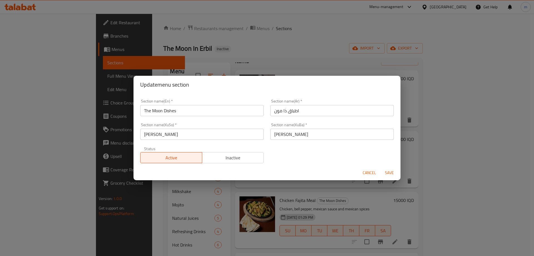
click at [365, 170] on span "Cancel" at bounding box center [369, 172] width 13 height 7
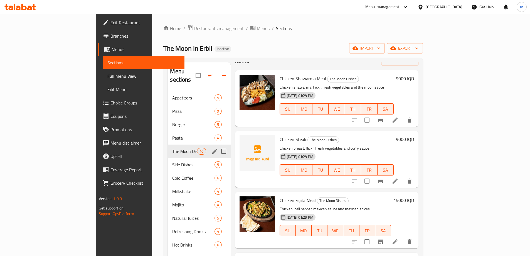
click at [98, 39] on link "Branches" at bounding box center [141, 35] width 86 height 13
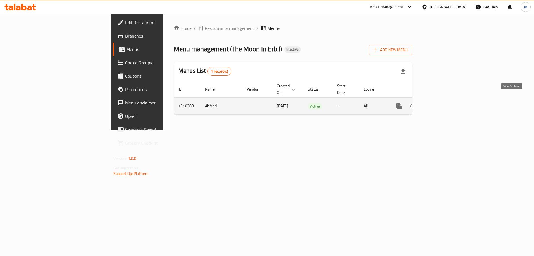
click at [443, 103] on icon "enhanced table" at bounding box center [439, 106] width 7 height 7
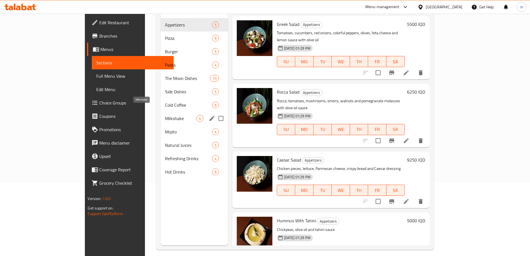
scroll to position [74, 0]
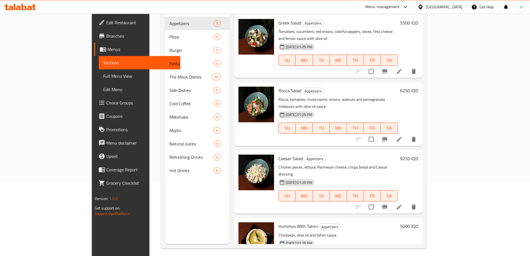
click at [103, 75] on span "Full Menu View" at bounding box center [139, 76] width 73 height 7
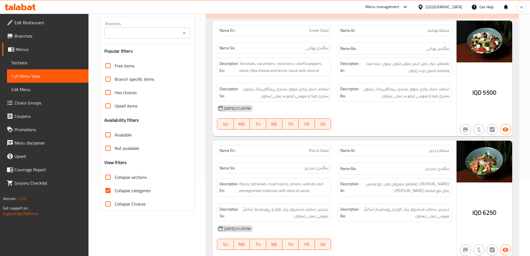
click at [188, 32] on icon "Open" at bounding box center [184, 33] width 7 height 7
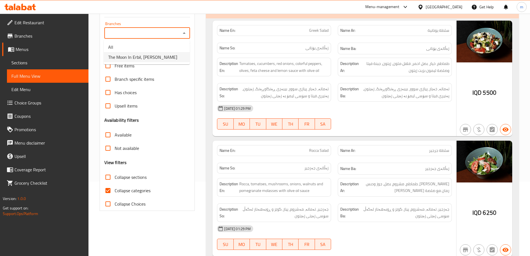
click at [154, 56] on span "The Moon In Erbil, Ankawa" at bounding box center [142, 57] width 69 height 7
type input "The Moon In Erbil, Ankawa"
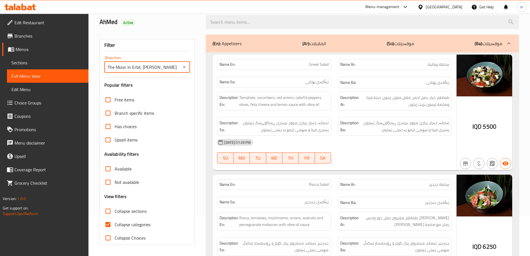
scroll to position [74, 0]
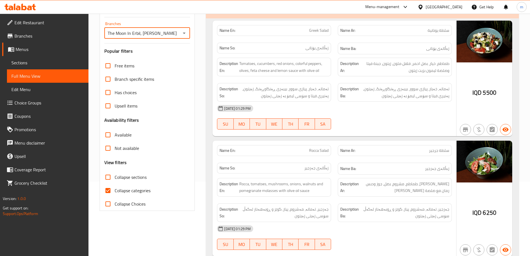
click at [108, 190] on input "Collapse categories" at bounding box center [107, 190] width 13 height 13
checkbox input "false"
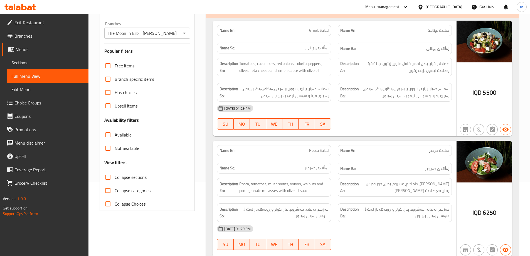
click at [112, 178] on input "Collapse sections" at bounding box center [107, 176] width 13 height 13
checkbox input "true"
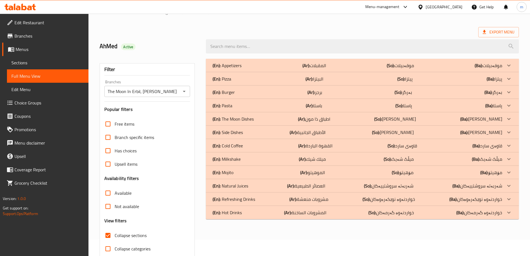
scroll to position [40, 0]
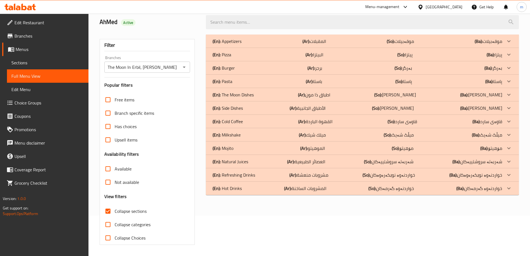
click at [234, 191] on p "(En): Hot Drinks" at bounding box center [227, 188] width 29 height 7
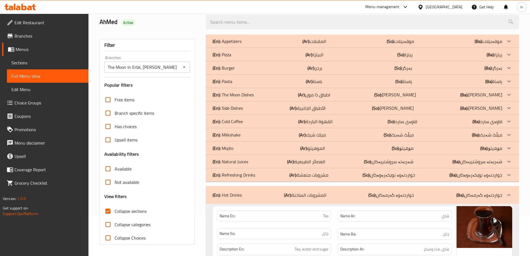
click at [251, 176] on p "(En): Refreshing Drinks" at bounding box center [234, 174] width 43 height 7
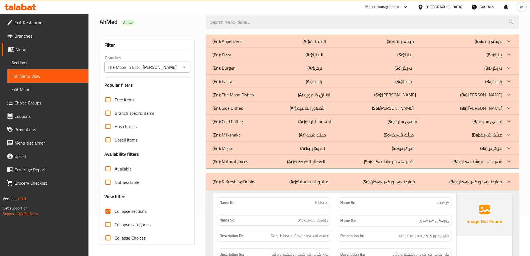
click at [252, 162] on div "(En): Natural Juices (Ar): العصائر الطبيعية (So): شەربەتە سروشتییەکان (Ba): شەر…" at bounding box center [358, 161] width 290 height 7
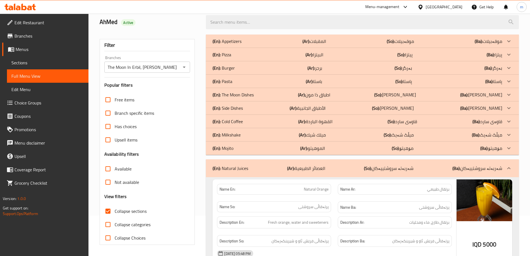
click at [252, 148] on div "(En): Mojito (Ar): الموهيتو (So): مۆهیتۆ (Ba): مۆهیتۆ" at bounding box center [358, 148] width 290 height 7
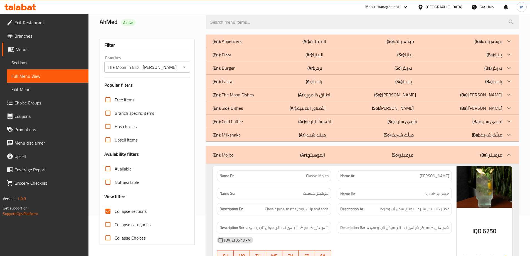
click at [249, 135] on div "(En): Milkshake (Ar): ميلك شيك (So): میڵک شەیک (Ba): میڵک شەیک" at bounding box center [358, 134] width 290 height 7
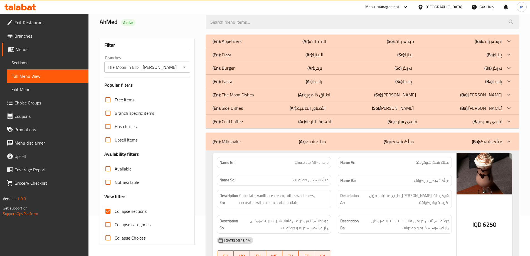
click at [249, 120] on div "(En): Cold Coffee (Ar): القهوة الباردة (So): قاوەی سارد (Ba): قاوەی سارد" at bounding box center [358, 121] width 290 height 7
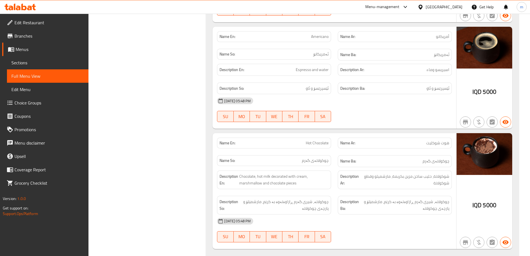
scroll to position [3372, 0]
